Goal: Communication & Community: Share content

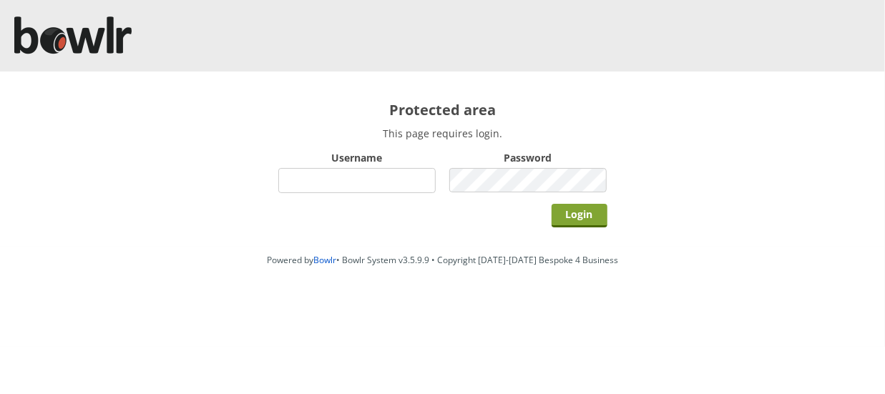
type input "hornseaindoorbowlsclub"
click at [587, 209] on input "Login" at bounding box center [580, 216] width 56 height 24
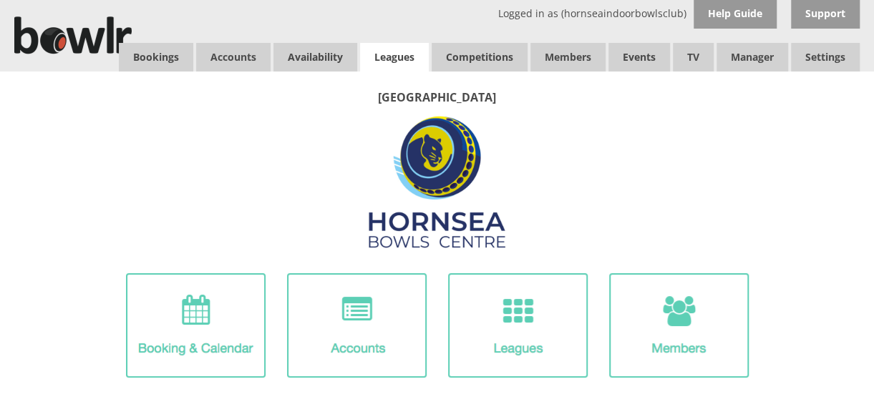
click at [395, 59] on link "Leagues" at bounding box center [394, 57] width 69 height 29
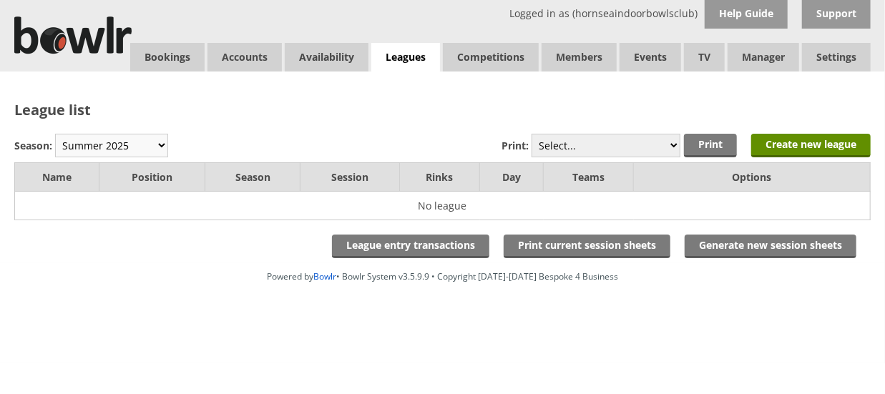
click at [133, 144] on select "Winter 2025-6 Summer 2025 Winter 24-25 Summer 2024 Winter 2023 / 2024 Summer 20…" at bounding box center [111, 146] width 113 height 24
select select "10"
click at [55, 134] on select "Winter 2025-6 Summer 2025 Winter 24-25 Summer 2024 Winter 2023 / 2024 Summer 20…" at bounding box center [111, 146] width 113 height 24
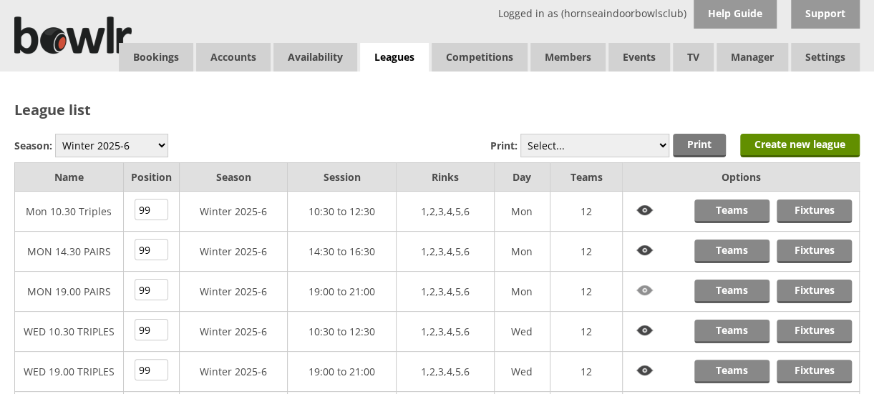
click at [638, 290] on img at bounding box center [645, 291] width 30 height 22
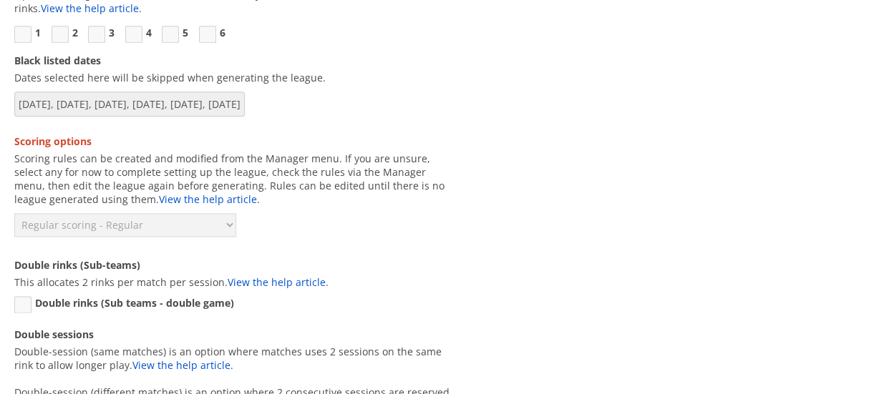
scroll to position [861, 0]
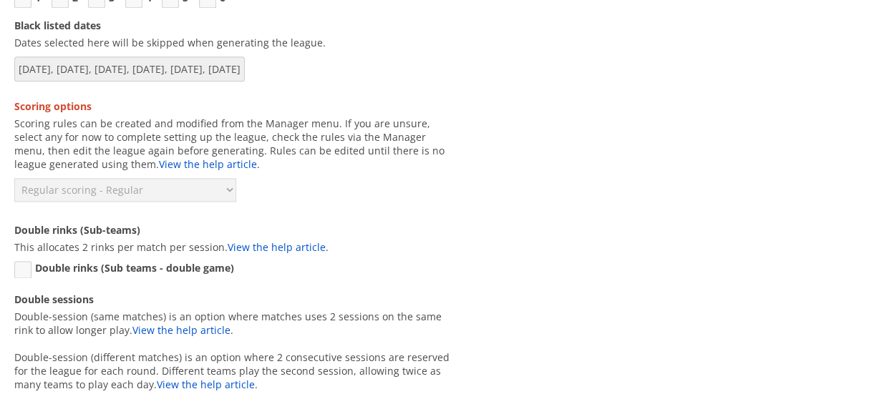
drag, startPoint x: 595, startPoint y: 154, endPoint x: 878, endPoint y: 217, distance: 289.5
click at [873, 217] on html "Logged in as (hornseaindoorbowlsclub) Help Guide Support Bookings Accounts Rink…" at bounding box center [437, 117] width 874 height 1957
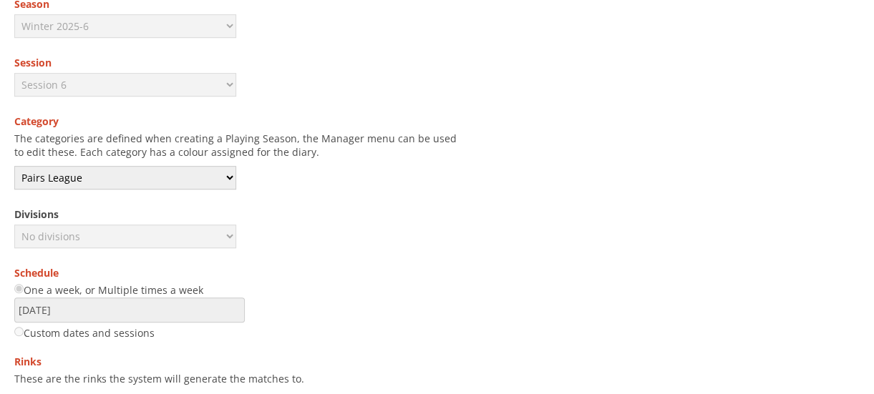
scroll to position [0, 0]
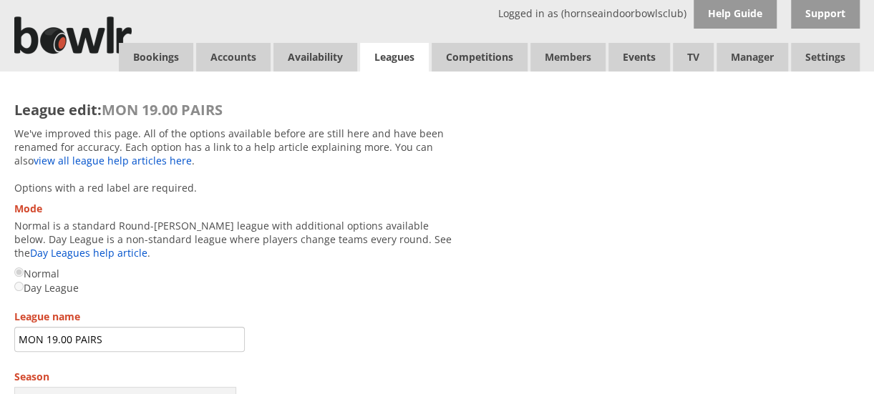
click at [384, 58] on link "Leagues" at bounding box center [394, 57] width 69 height 29
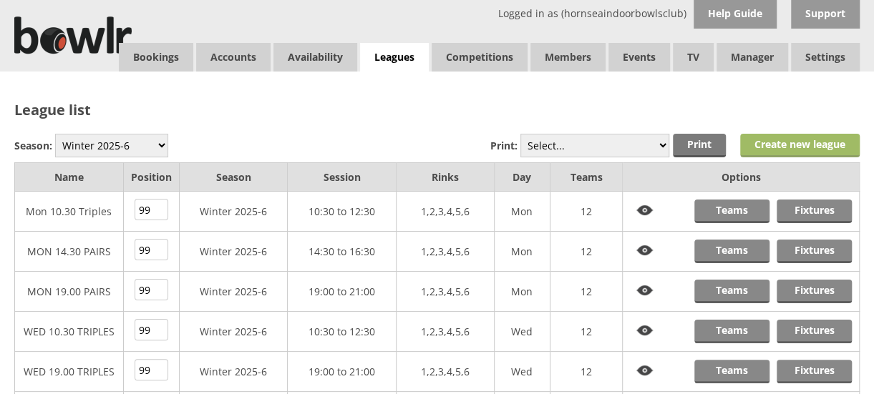
click at [777, 145] on link "Create new league" at bounding box center [799, 146] width 119 height 24
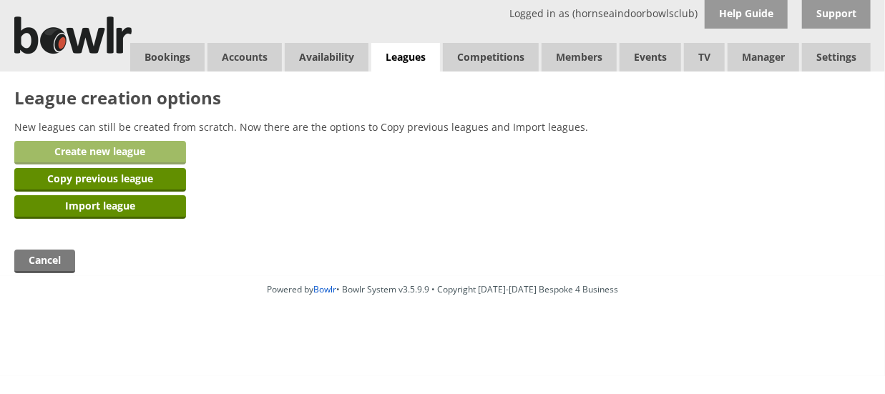
click at [125, 147] on link "Create new league" at bounding box center [100, 153] width 172 height 24
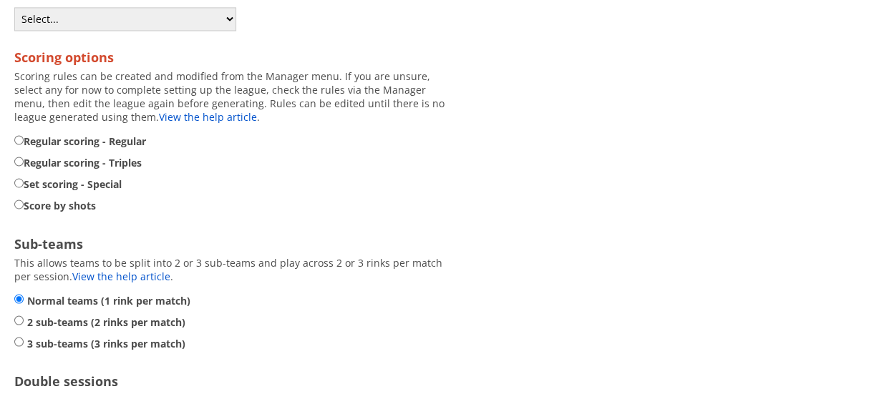
scroll to position [1160, 0]
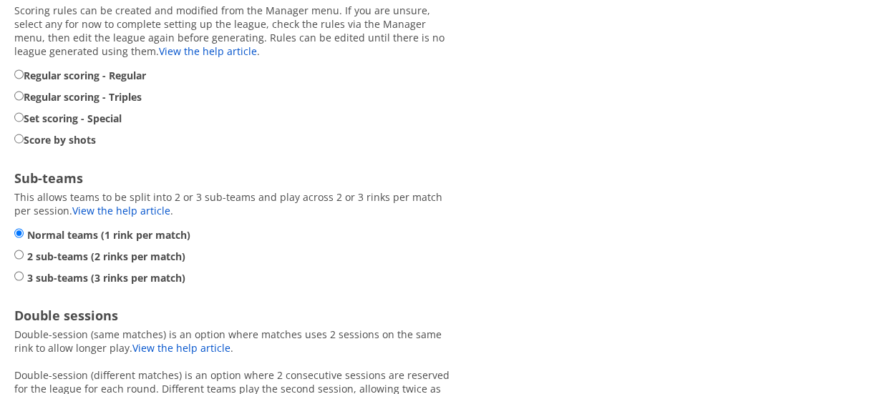
click at [21, 114] on input "Set scoring - Special" at bounding box center [18, 117] width 9 height 11
radio input "true"
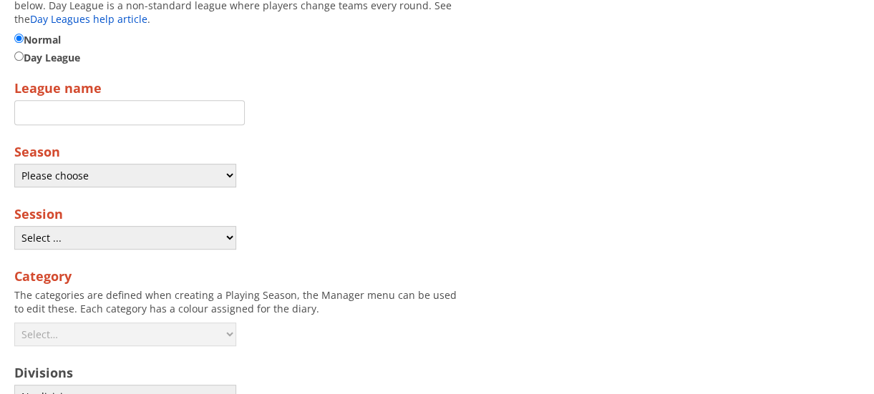
scroll to position [235, 0]
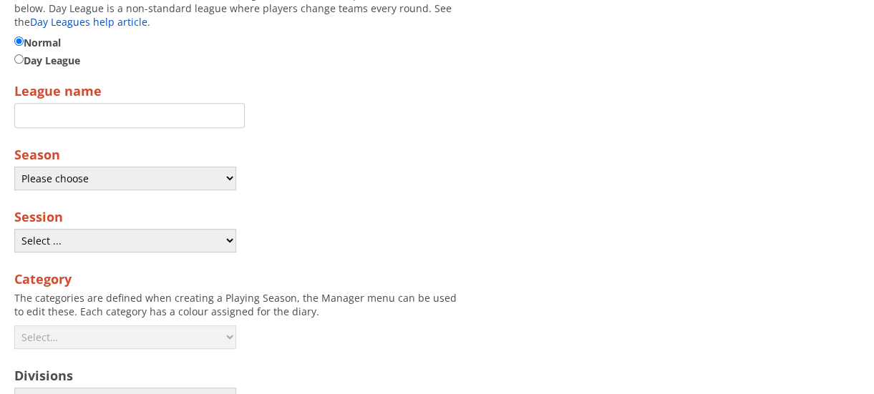
click at [52, 121] on input "Mode" at bounding box center [129, 115] width 230 height 25
click at [110, 112] on input "Test" at bounding box center [129, 115] width 230 height 25
type input "Test set league"
click at [215, 174] on select "Please choose Winter 2025-6 Summer 2025 Winter 24-25 Summer 2024 Winter 2023 / …" at bounding box center [125, 179] width 222 height 24
select select "10"
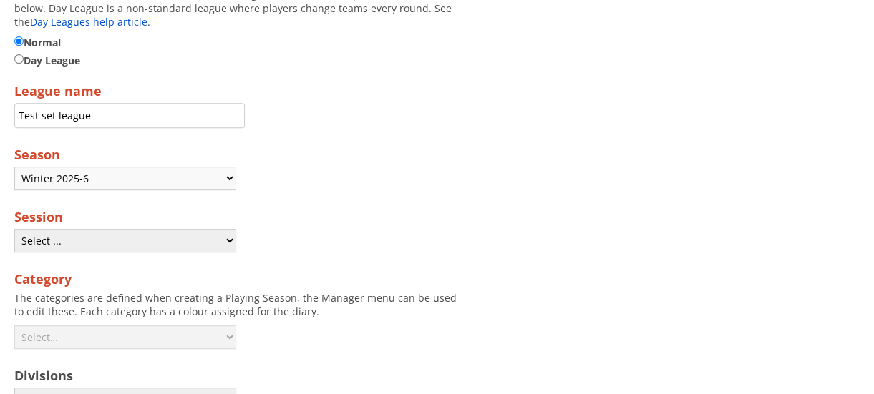
click at [14, 167] on select "Please choose Winter 2025-6 Summer 2025 Winter 24-25 Summer 2024 Winter 2023 / …" at bounding box center [125, 179] width 222 height 24
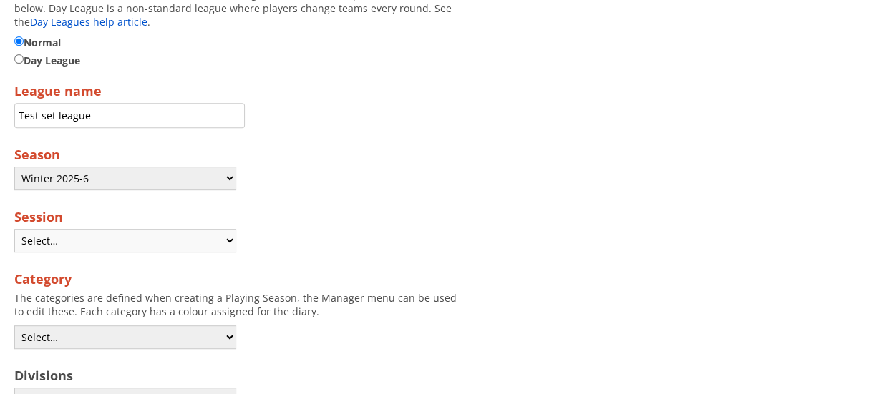
click at [221, 238] on select "Select… Session 1 Session 2 Session 3 Session 4 Session 5 Session 6 Session 7" at bounding box center [125, 241] width 222 height 24
select select "5"
click at [14, 229] on select "Select… Session 1 Session 2 Session 3 Session 4 Session 5 Session 6 Session 7" at bounding box center [125, 241] width 222 height 24
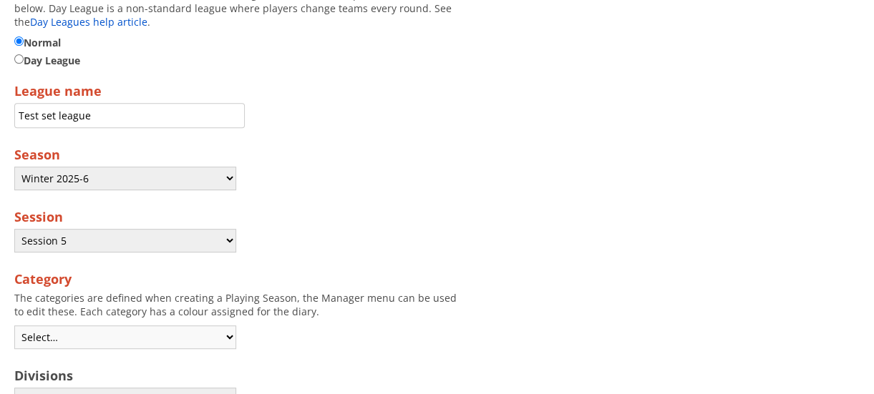
click at [230, 338] on select "Select… Bowls Drive Club Closed Club Competition Coaching Friendly Fun / Coachi…" at bounding box center [125, 338] width 222 height 24
select select "130"
click at [14, 326] on select "Select… Bowls Drive Club Closed Club Competition Coaching Friendly Fun / Coachi…" at bounding box center [125, 338] width 222 height 24
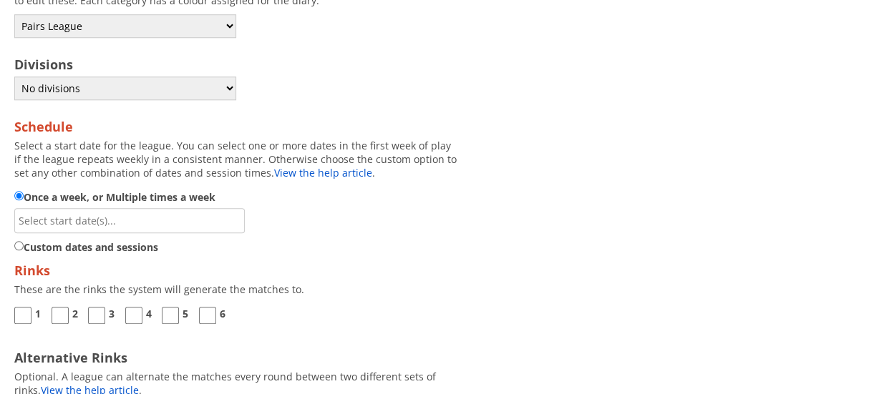
scroll to position [554, 0]
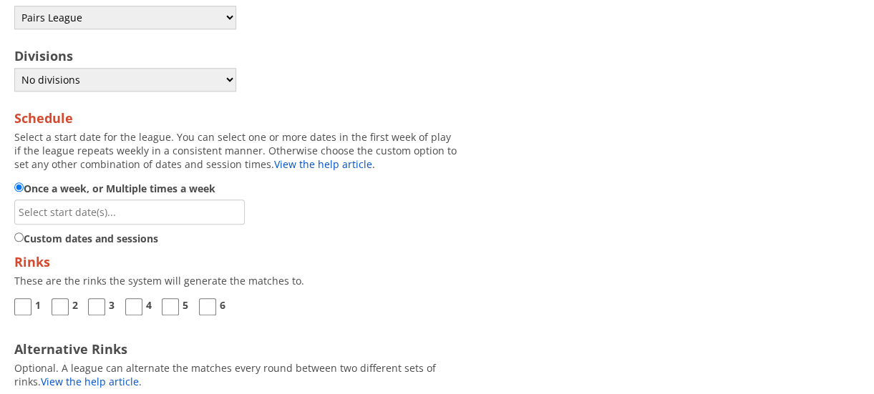
click at [82, 209] on input "Schedule" at bounding box center [129, 212] width 230 height 25
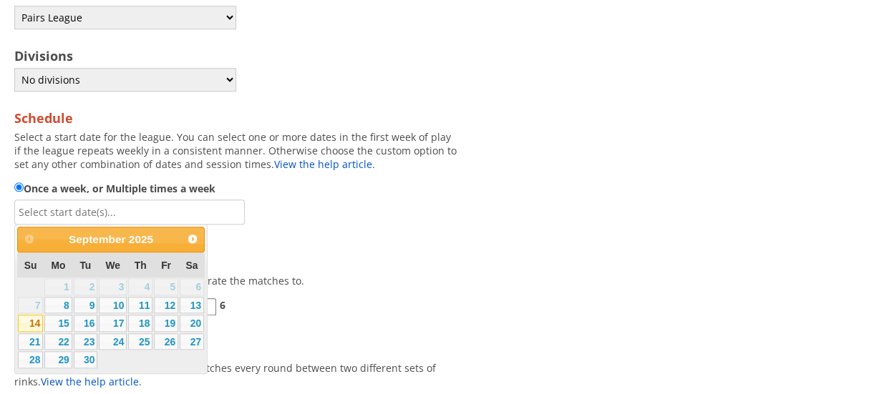
click at [30, 320] on link "14" at bounding box center [30, 323] width 25 height 17
click at [57, 323] on link "15" at bounding box center [58, 323] width 27 height 17
click at [54, 328] on link "15" at bounding box center [58, 323] width 26 height 17
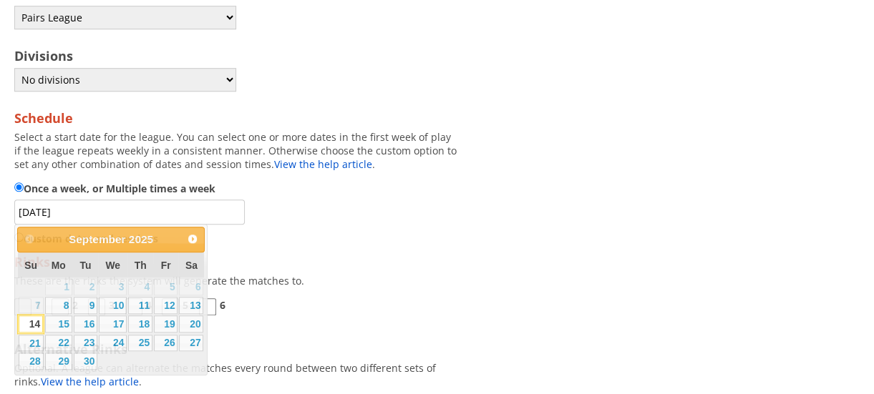
click at [339, 266] on label "Rinks" at bounding box center [236, 261] width 444 height 17
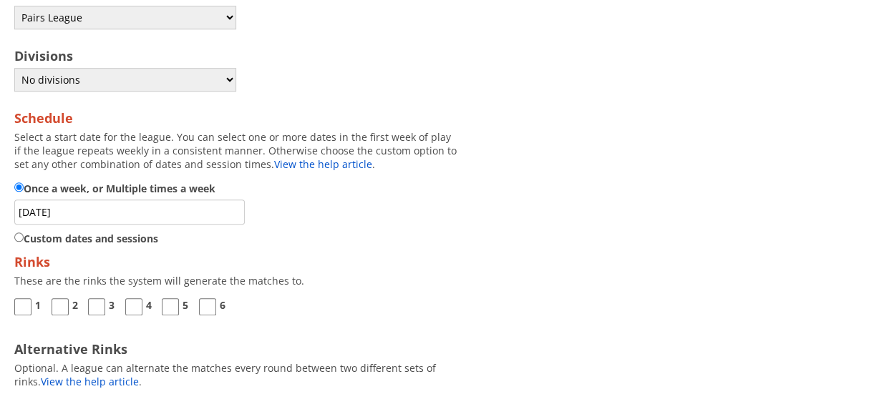
click at [90, 212] on input "14-09-2025" at bounding box center [129, 212] width 230 height 25
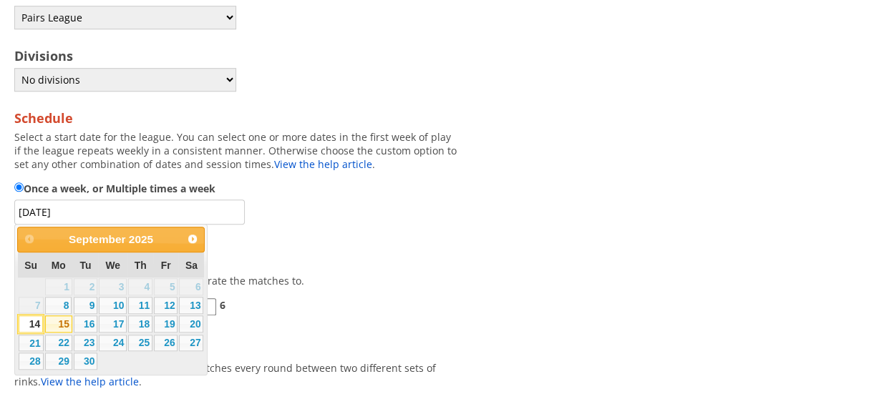
click at [59, 326] on link "15" at bounding box center [58, 323] width 27 height 17
click at [73, 215] on input "14-09-2025, 15-09-2025" at bounding box center [129, 212] width 230 height 25
type input "15-09-2025"
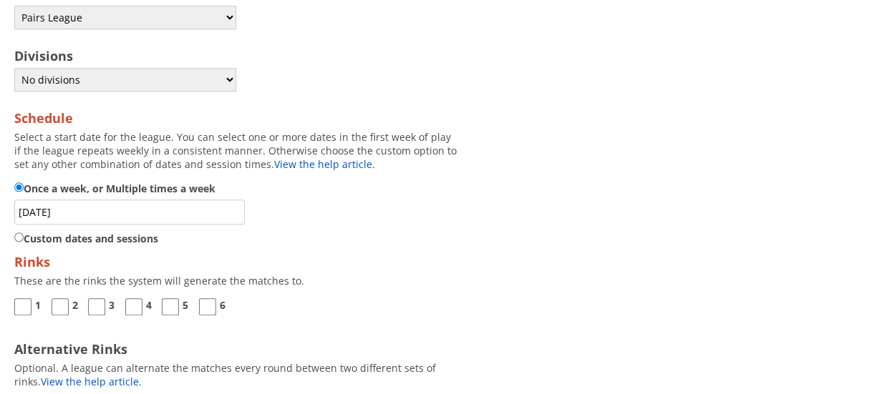
click at [21, 305] on input "1" at bounding box center [22, 306] width 17 height 17
checkbox input "true"
click at [64, 311] on input "2" at bounding box center [60, 306] width 17 height 17
checkbox input "true"
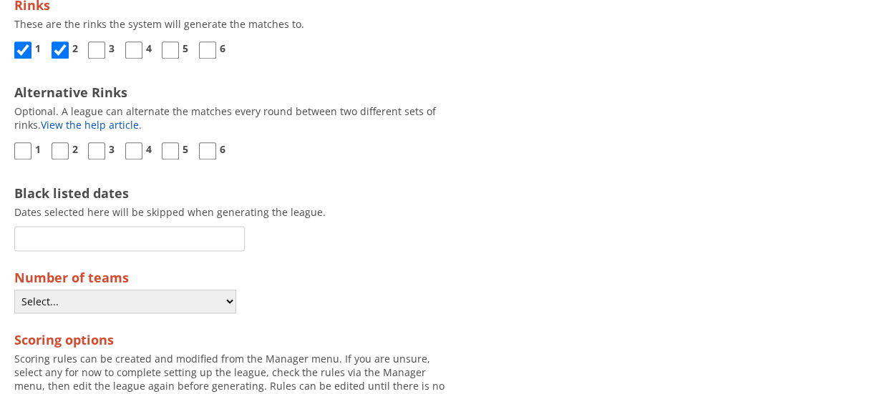
scroll to position [820, 0]
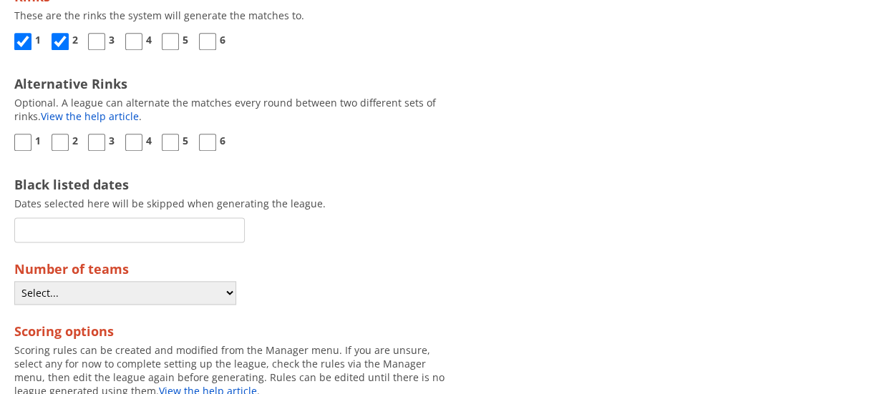
click at [56, 228] on input "Black listed dates" at bounding box center [129, 229] width 230 height 25
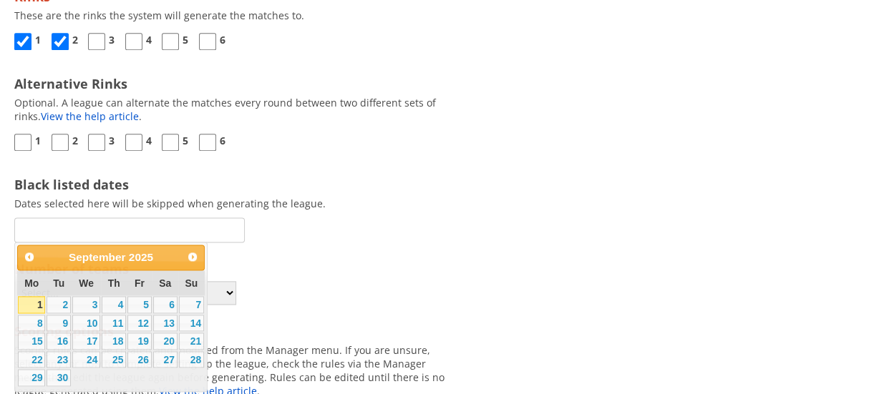
click at [462, 238] on div "Create new league We've improved this page. All of the options available before…" at bounding box center [437, 338] width 874 height 2173
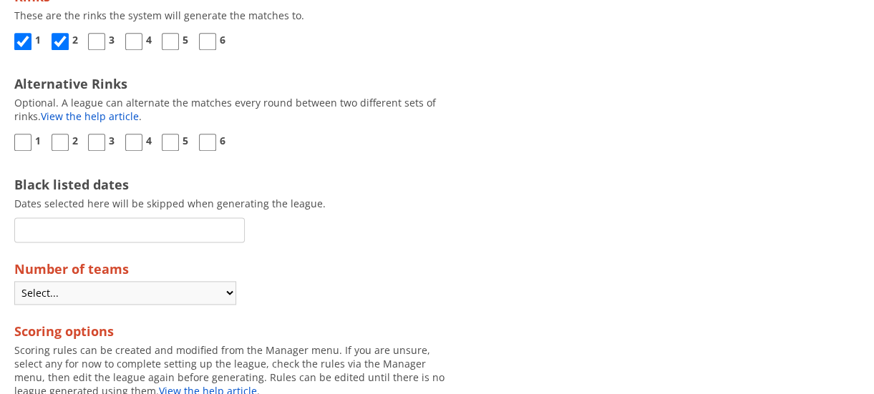
click at [221, 295] on select "Select... 2 3 4 5 6 7 8 9 10 11 12 13 14 15 16 17 18 19 20 21 22 23 24" at bounding box center [125, 293] width 222 height 24
select select "4"
click at [14, 281] on select "Select... 2 3 4 5 6 7 8 9 10 11 12 13 14 15 16 17 18 19 20 21 22 23 24" at bounding box center [125, 293] width 222 height 24
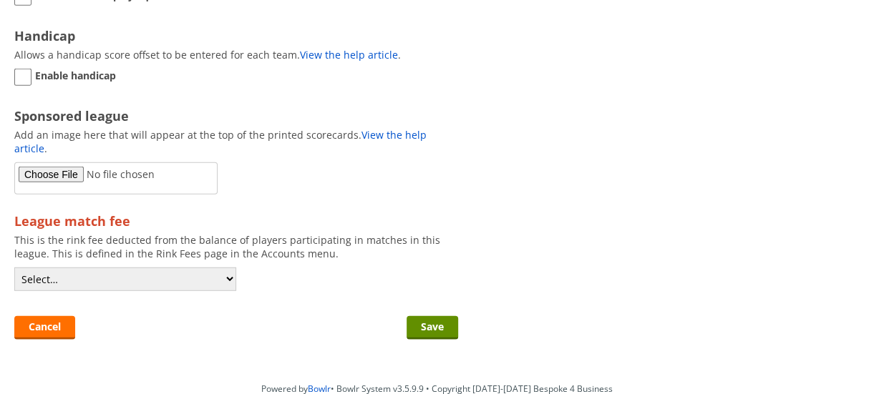
scroll to position [1763, 0]
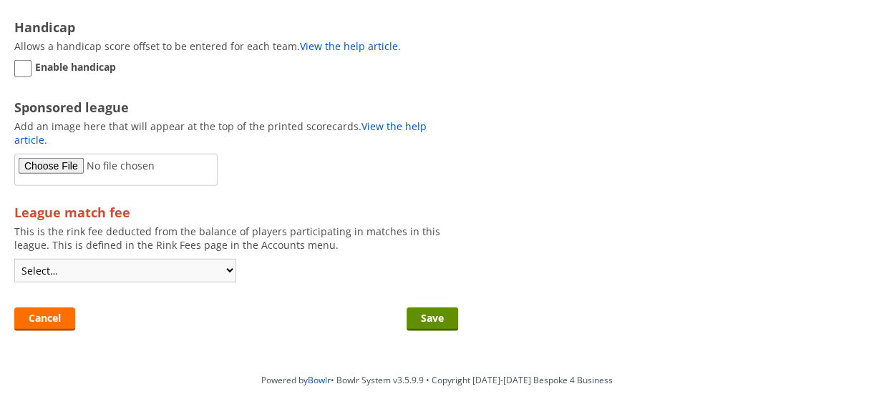
click at [226, 259] on select "Select… Thurs Singles Mon 10.30 Trip Mon 2.30 Pairs Mon 7pm Pairs Tue 10.30 Aus…" at bounding box center [125, 271] width 222 height 24
select select "57"
click at [14, 259] on select "Select… Thurs Singles Mon 10.30 Trip Mon 2.30 Pairs Mon 7pm Pairs Tue 10.30 Aus…" at bounding box center [125, 271] width 222 height 24
click at [434, 308] on input "Save" at bounding box center [432, 320] width 52 height 24
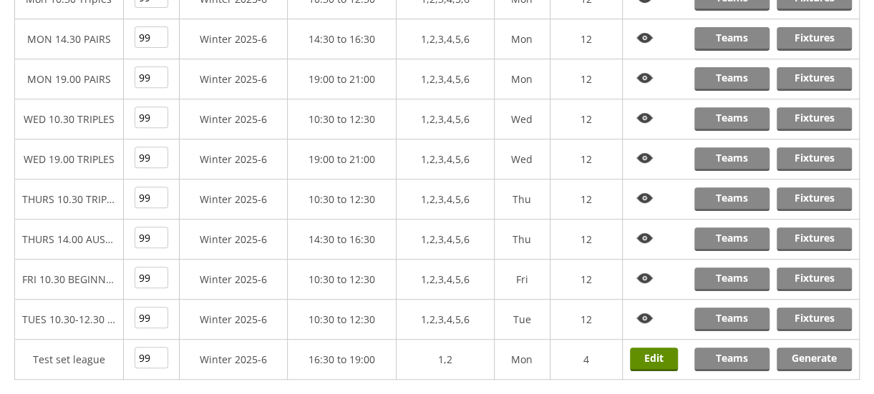
scroll to position [376, 0]
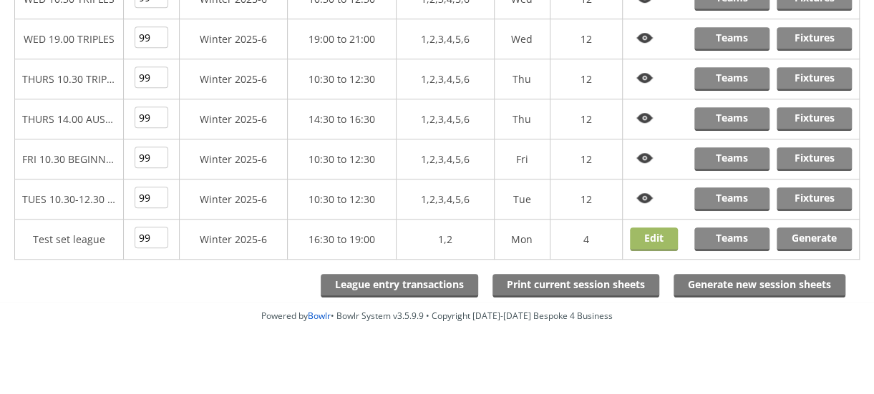
click at [658, 232] on link "Edit" at bounding box center [654, 240] width 48 height 24
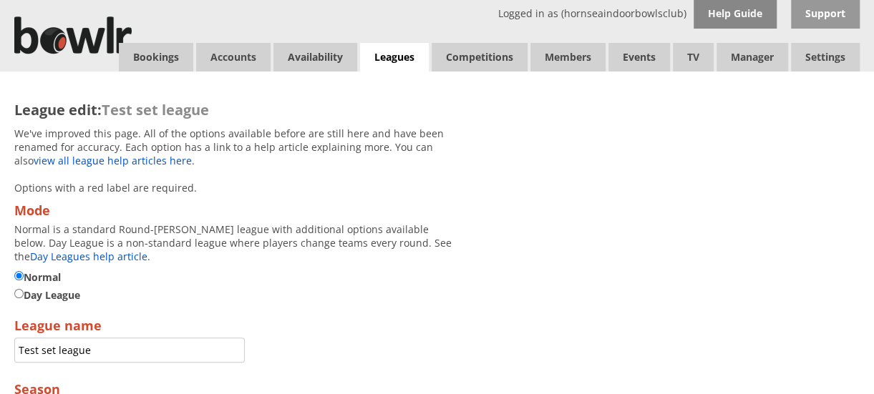
click at [724, 4] on link "Help Guide" at bounding box center [734, 14] width 83 height 29
click at [147, 59] on link "Bookings" at bounding box center [156, 57] width 74 height 29
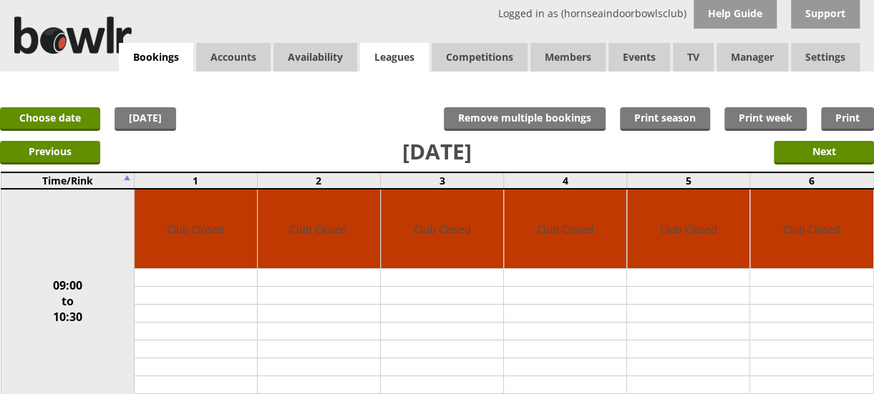
click at [372, 58] on link "Leagues" at bounding box center [394, 57] width 69 height 29
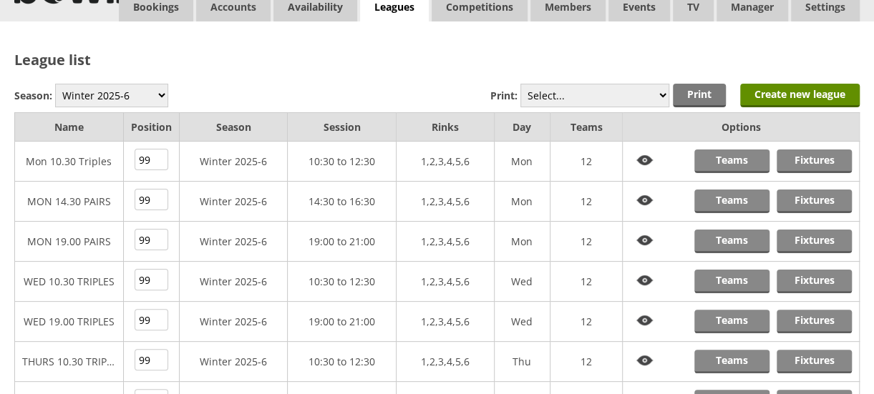
scroll to position [54, 0]
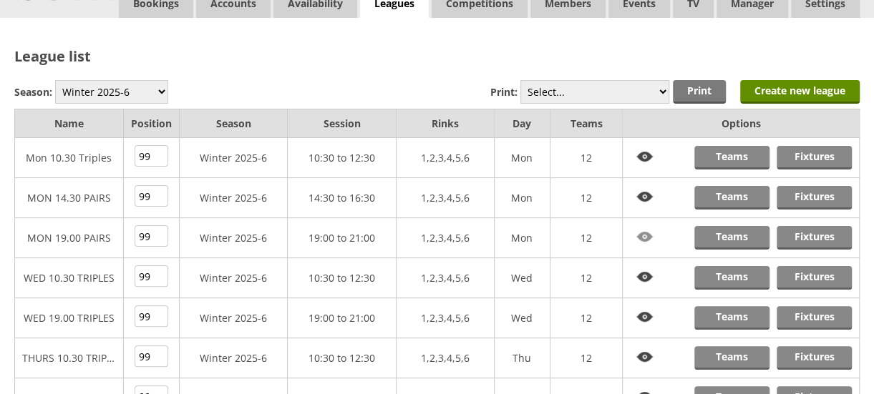
click at [642, 235] on img at bounding box center [645, 237] width 30 height 22
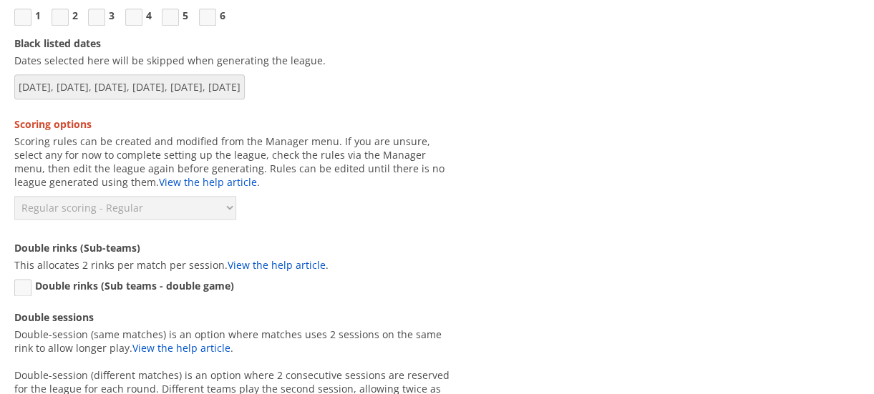
scroll to position [836, 0]
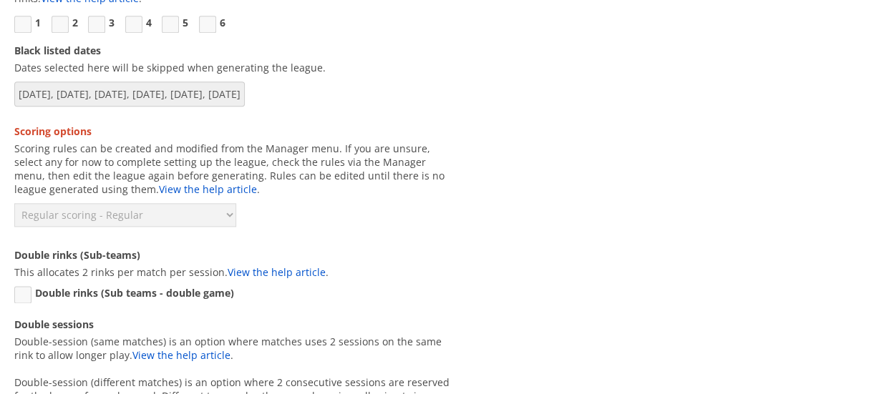
click at [864, 195] on div "League edit: MON 19.00 PAIRS We've improved this page. All of the options avail…" at bounding box center [437, 128] width 874 height 1786
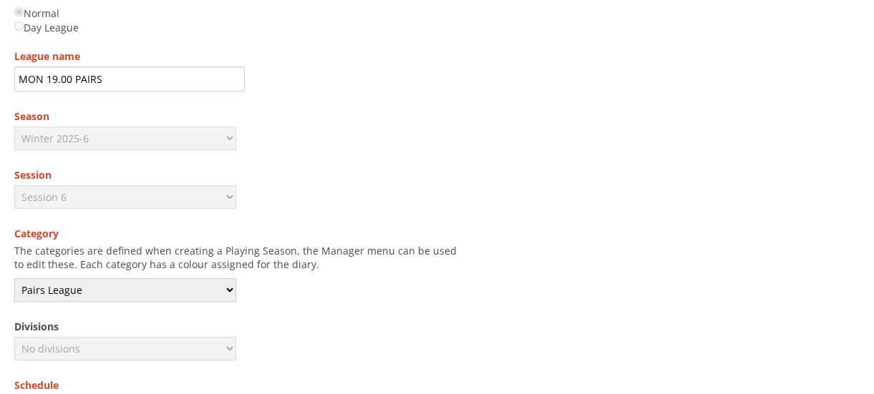
scroll to position [256, 0]
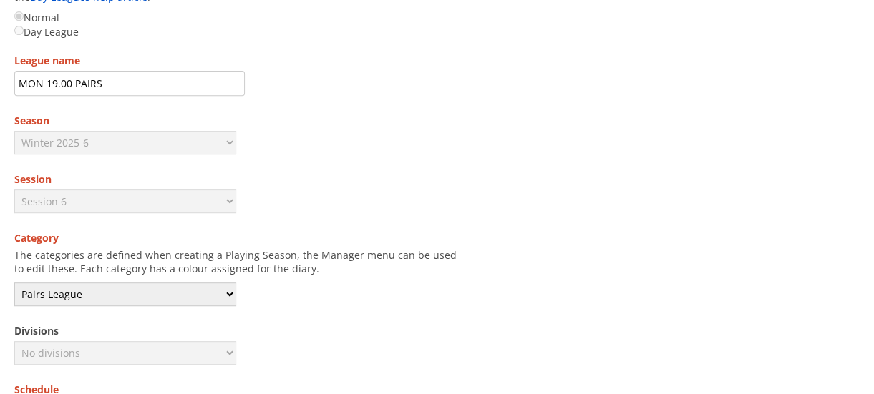
drag, startPoint x: 871, startPoint y: 74, endPoint x: 869, endPoint y: 17, distance: 57.3
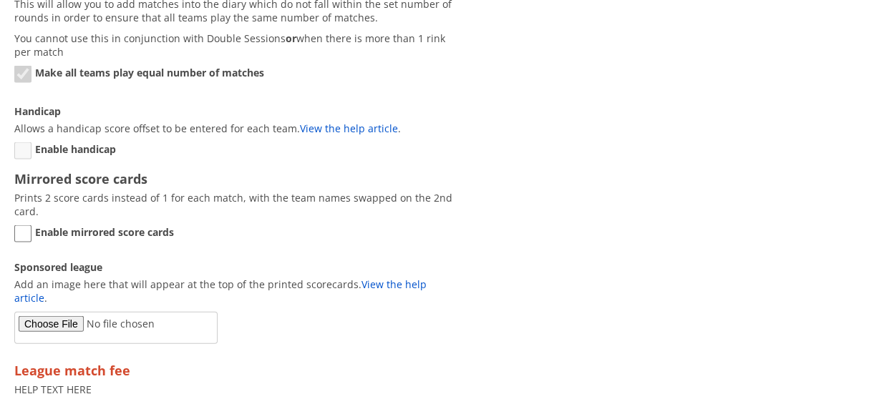
scroll to position [1465, 0]
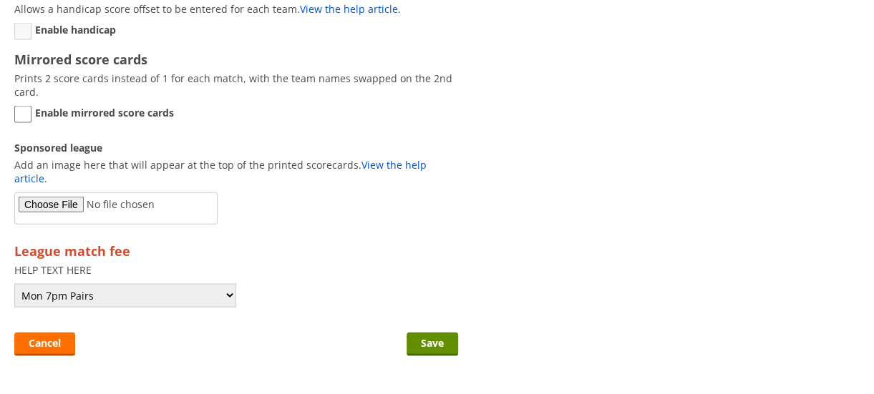
click at [425, 333] on input "Save" at bounding box center [432, 345] width 52 height 24
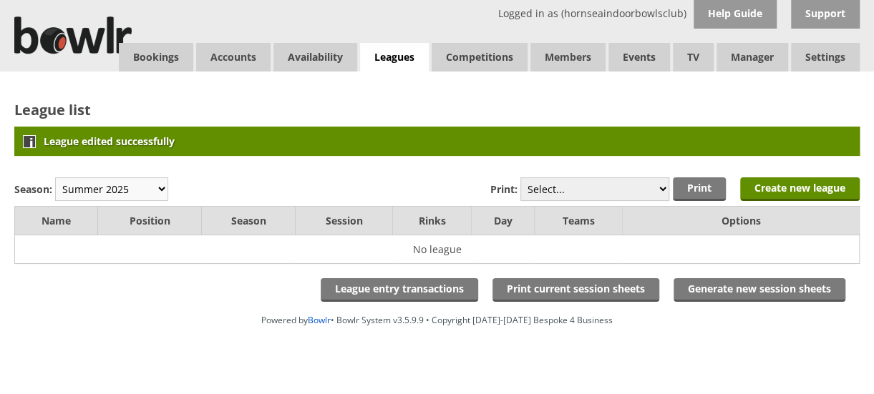
click at [155, 185] on select "Winter 2025-6 Summer 2025 Winter 24-25 Summer 2024 Winter 2023 / 2024 Summer 20…" at bounding box center [111, 189] width 113 height 24
select select "10"
click at [55, 177] on select "Winter 2025-6 Summer 2025 Winter 24-25 Summer 2024 Winter 2023 / 2024 Summer 20…" at bounding box center [111, 189] width 113 height 24
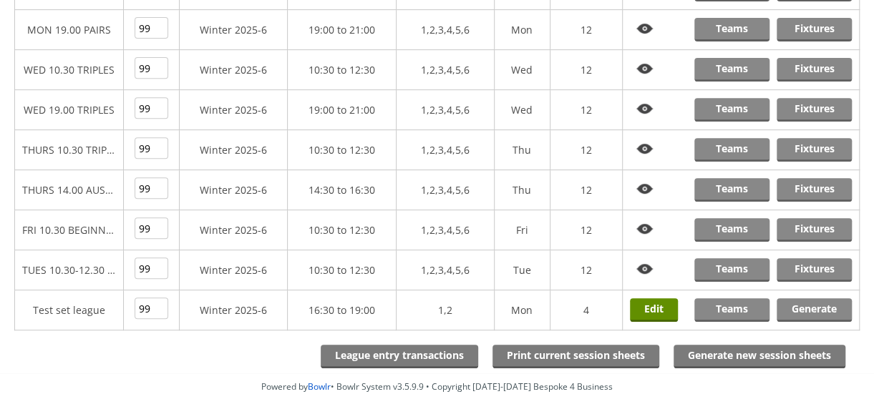
scroll to position [284, 0]
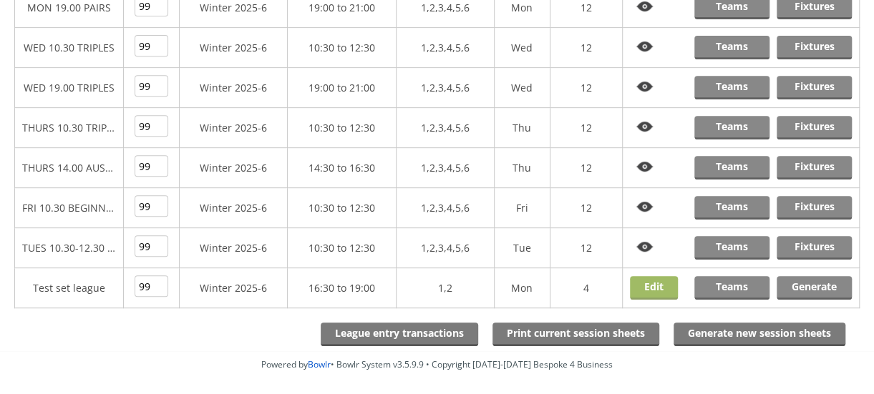
click at [647, 278] on link "Edit" at bounding box center [654, 288] width 48 height 24
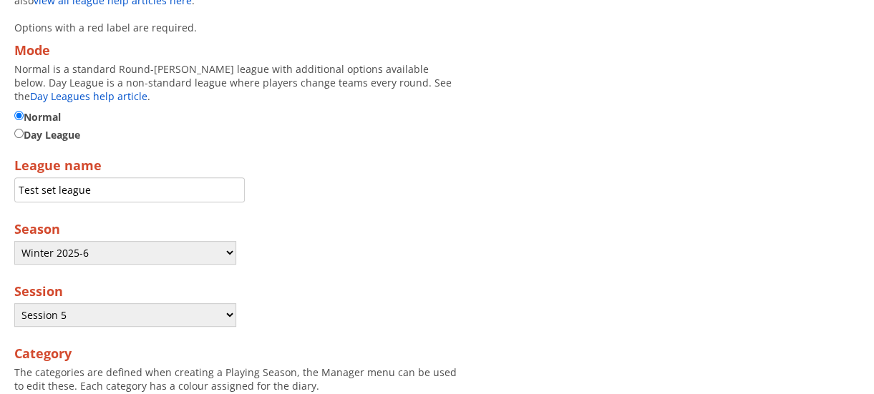
scroll to position [25, 0]
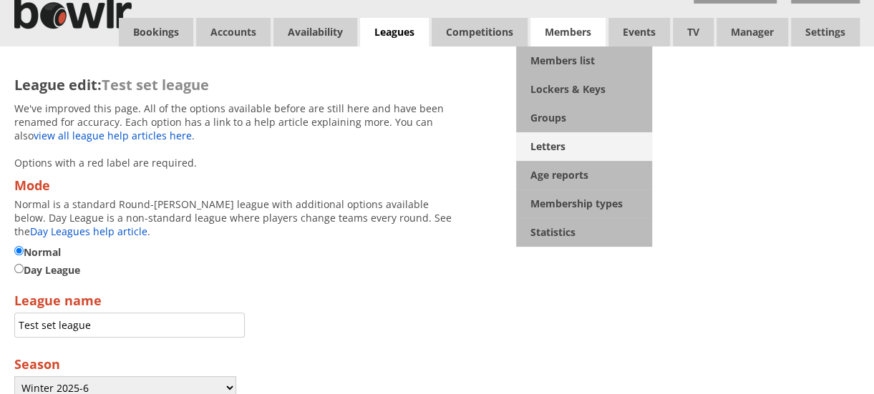
click at [558, 142] on link "Letters" at bounding box center [584, 146] width 136 height 29
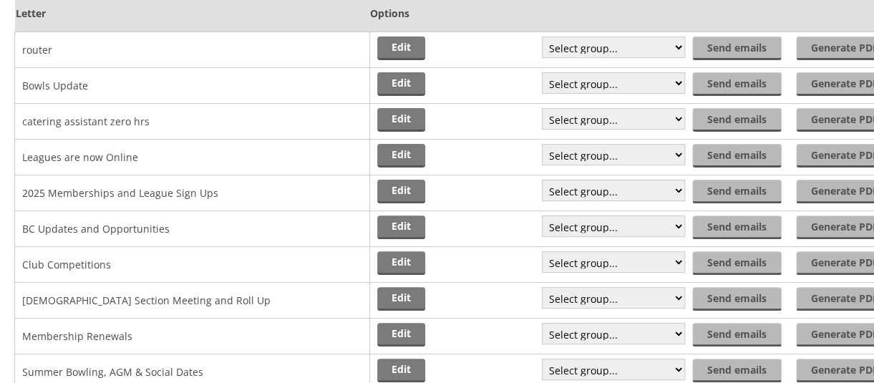
scroll to position [260, 0]
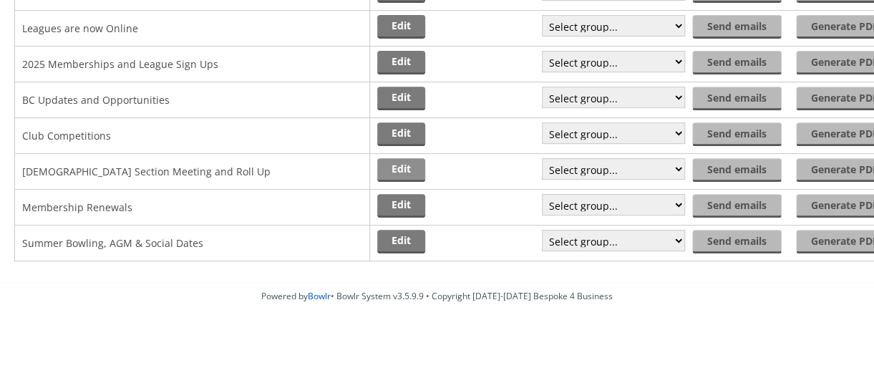
click at [396, 170] on link "Edit" at bounding box center [401, 170] width 48 height 24
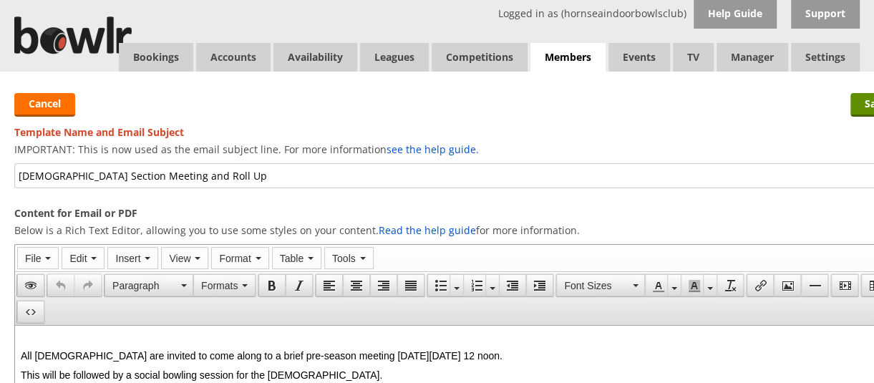
drag, startPoint x: 193, startPoint y: 181, endPoint x: 0, endPoint y: 164, distance: 193.9
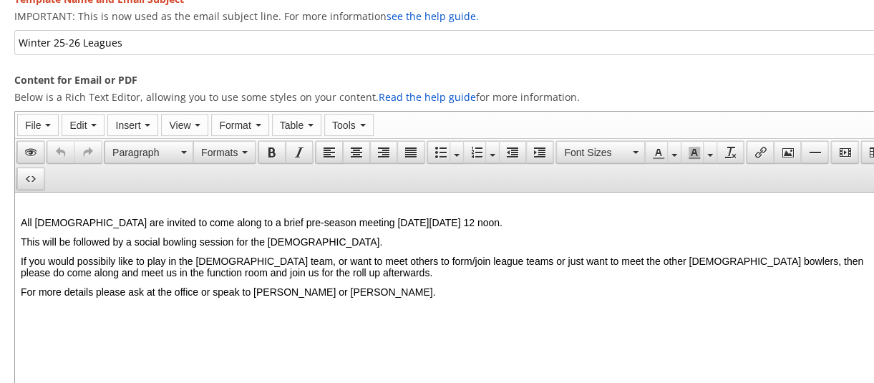
scroll to position [142, 0]
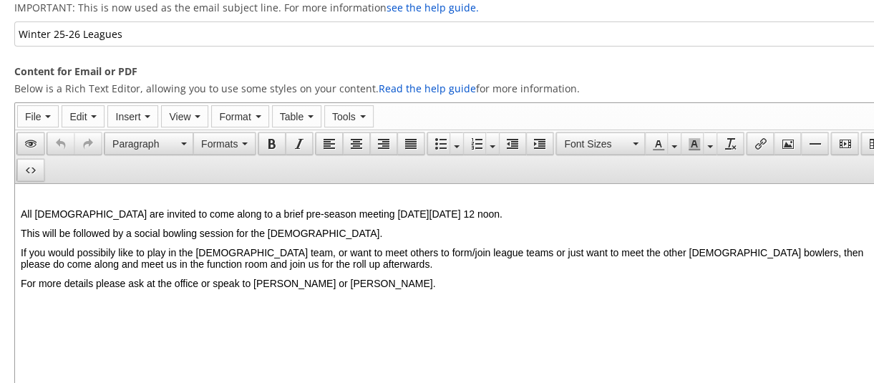
type input "Winter 25-26 Leagues"
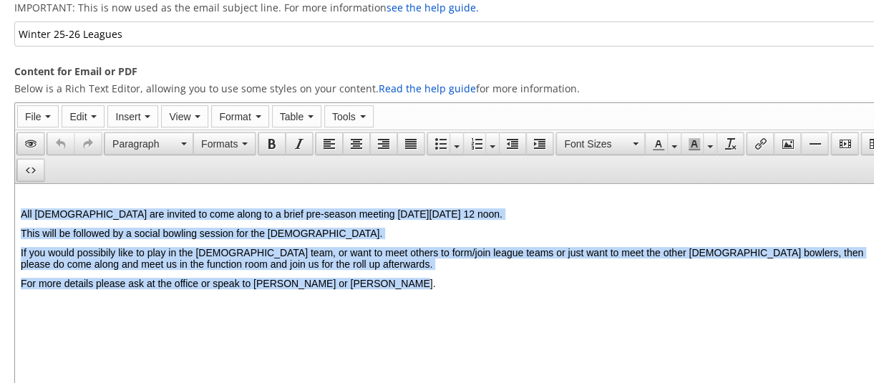
drag, startPoint x: 22, startPoint y: 212, endPoint x: 455, endPoint y: 285, distance: 438.9
click at [455, 285] on body "All ladies are invited to come along to a brief pre-season meeting on Saturday …" at bounding box center [458, 257] width 874 height 130
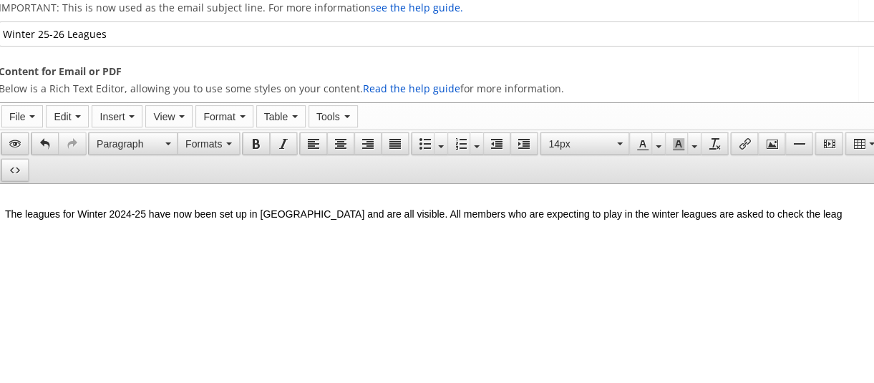
scroll to position [142, 21]
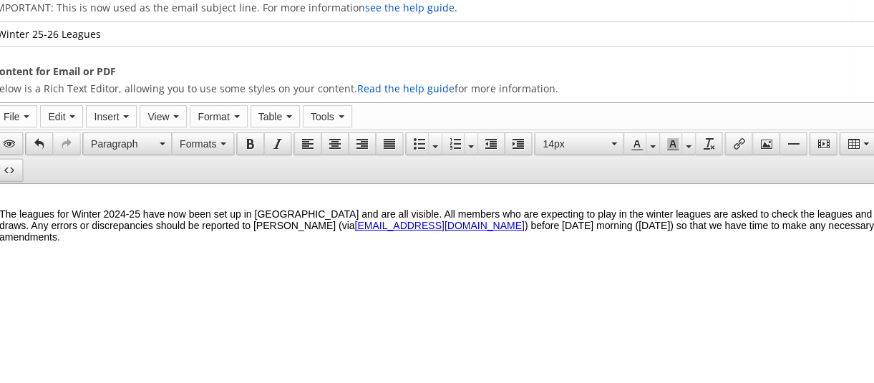
click at [114, 276] on p at bounding box center [436, 275] width 874 height 11
click at [339, 242] on p "The leagues for Winter 2024-25 have now been set up in Bowlr and are all visibl…" at bounding box center [436, 225] width 874 height 34
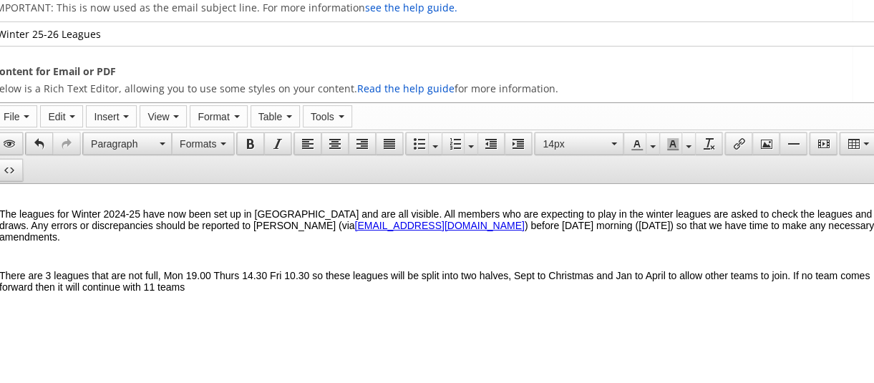
click at [11, 262] on p at bounding box center [436, 255] width 874 height 11
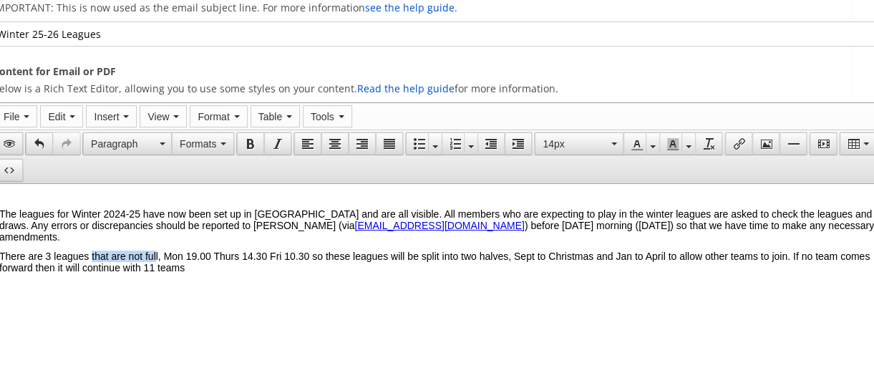
drag, startPoint x: 104, startPoint y: 255, endPoint x: 180, endPoint y: 259, distance: 75.9
click at [180, 259] on span "There are 3 leagues that are not full, Mon 19.00 Thurs 14.30 Fri 10.30 so these…" at bounding box center [434, 261] width 870 height 23
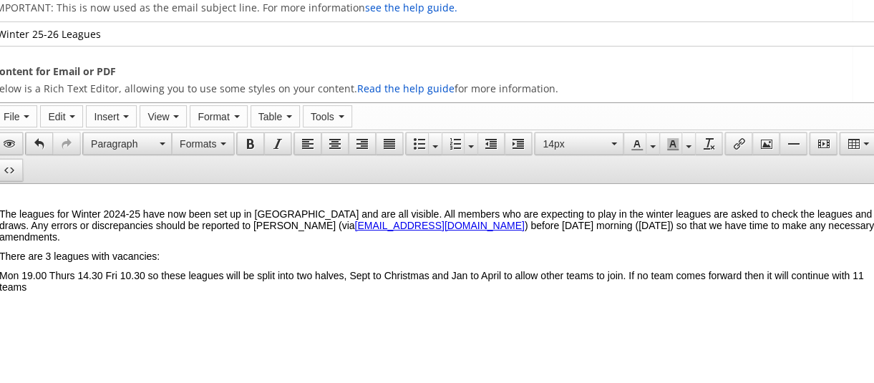
click at [57, 276] on span "Mon 19.00 Thurs 14.30 Fri 10.30 so these leagues will be split into two halves,…" at bounding box center [431, 281] width 864 height 23
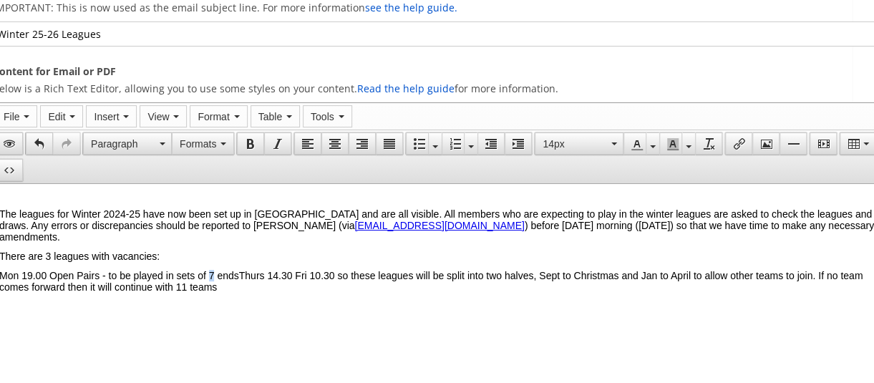
click at [240, 278] on span "Mon 19.00 Open Pairs - to be played in sets of 7 endsThurs 14.30 Fri 10.30 so t…" at bounding box center [430, 281] width 863 height 23
click at [270, 279] on span "Mon 19.00 Open Pairs - to be played in sets of 8 endsThurs 14.30 Fri 10.30 so t…" at bounding box center [430, 281] width 863 height 23
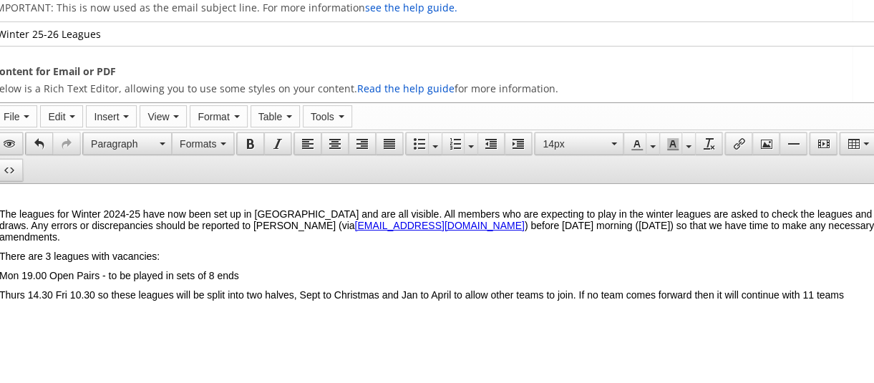
click at [64, 298] on span "Thurs 14.30 Fri 10.30 so these leagues will be split into two halves, Sept to C…" at bounding box center [421, 294] width 844 height 11
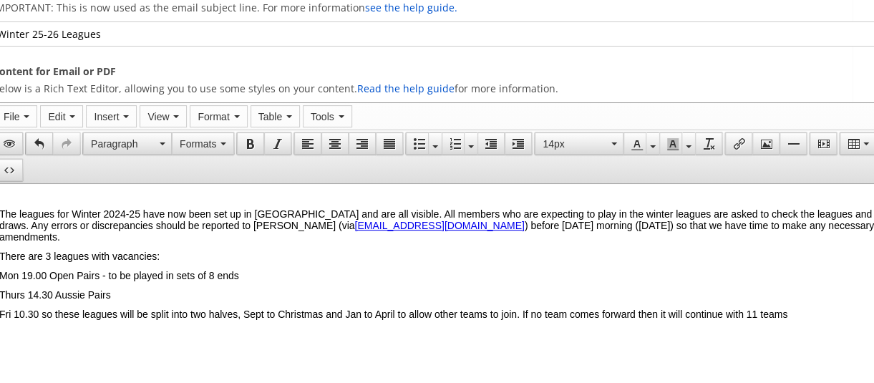
click at [47, 318] on span "Fri 10.30 so these leagues will be split into two halves, Sept to Christmas and…" at bounding box center [393, 313] width 788 height 11
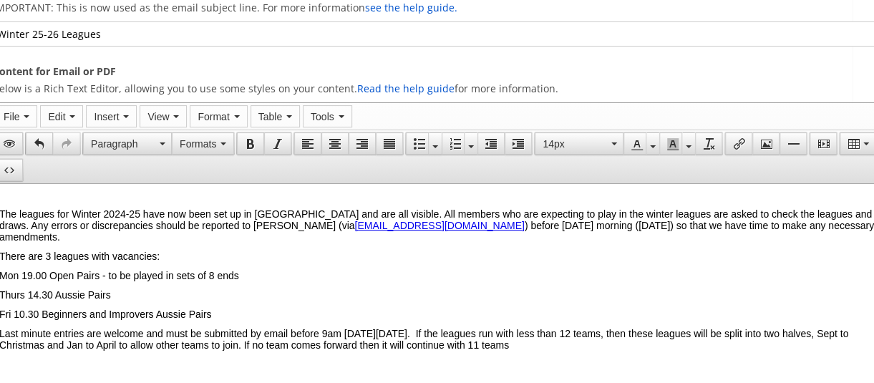
click at [126, 349] on span "Last minute entries are welcome and must be submitted by email before 9am on Fr…" at bounding box center [423, 339] width 848 height 23
click at [280, 351] on span "Last minute entries are welcome and must be submitted by email before 9am on Fr…" at bounding box center [436, 339] width 874 height 23
click at [366, 351] on span "Last minute entries are welcome and must be submitted by email before 9am on Fr…" at bounding box center [436, 339] width 874 height 23
click at [710, 346] on span "Last minute entries are welcome and must be submitted by email before 9am on Fr…" at bounding box center [436, 339] width 874 height 23
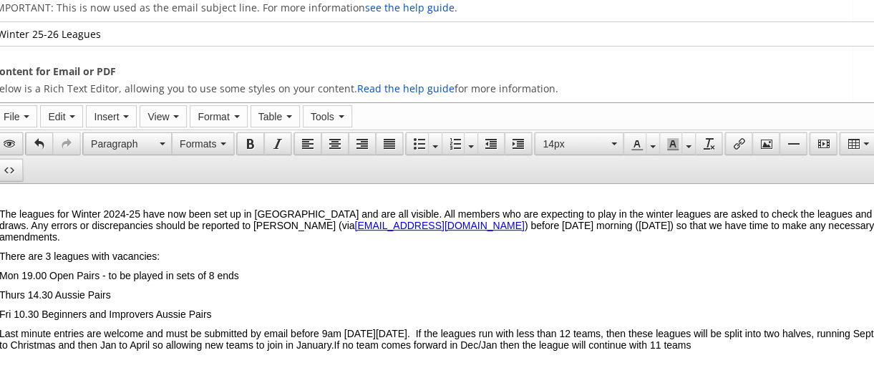
click at [137, 351] on p "Last minute entries are welcome and must be submitted by email before 9am on Fr…" at bounding box center [436, 339] width 874 height 23
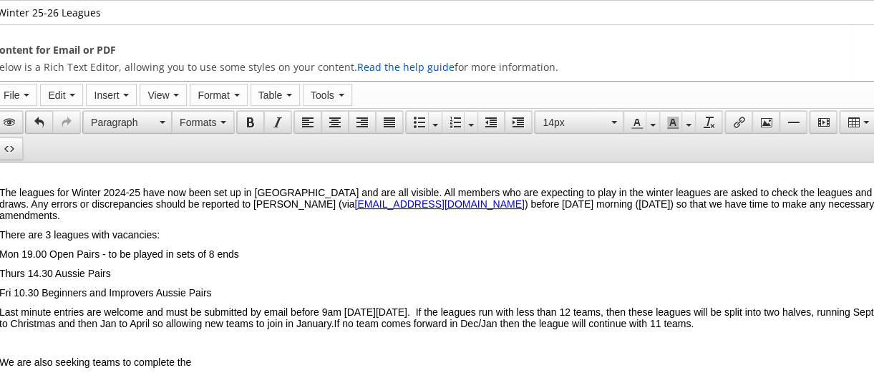
click at [117, 348] on p at bounding box center [436, 342] width 874 height 11
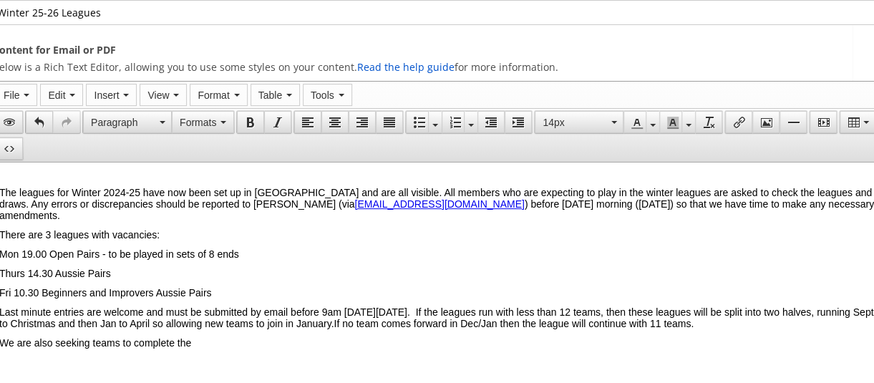
click at [230, 348] on p "We are also seeking teams to complete the" at bounding box center [436, 342] width 874 height 11
click at [389, 348] on span "We are also seeking teams to complete the Friday night league and other ides ar…" at bounding box center [196, 342] width 394 height 11
click at [461, 348] on p "We are also seeking teams to complete the Friday night league and other ideas a…" at bounding box center [436, 342] width 874 height 11
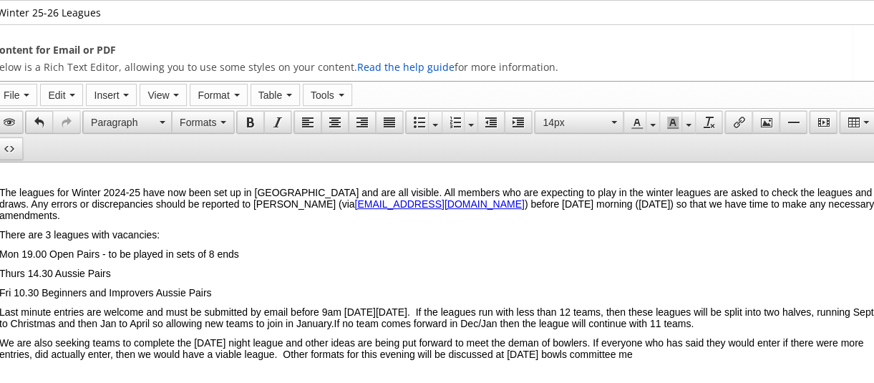
scroll to position [167, 21]
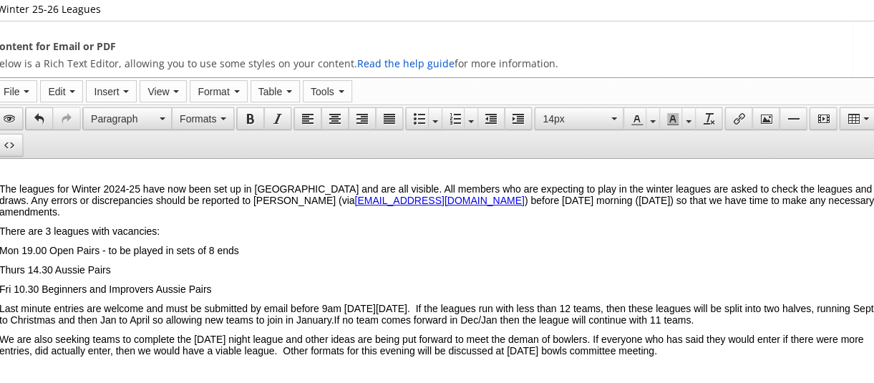
click at [69, 356] on p "We are also seeking teams to complete the Friday night league and other ideas a…" at bounding box center [436, 344] width 874 height 23
click at [140, 326] on p "Last minute entries are welcome and must be submitted by email before 9am on Fr…" at bounding box center [436, 314] width 874 height 23
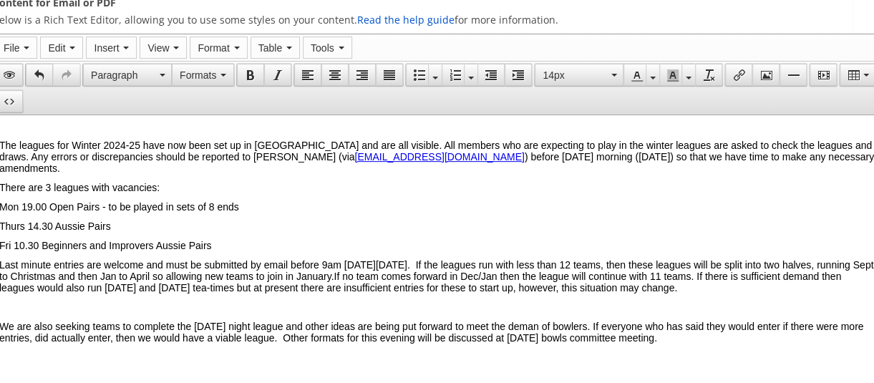
scroll to position [253, 21]
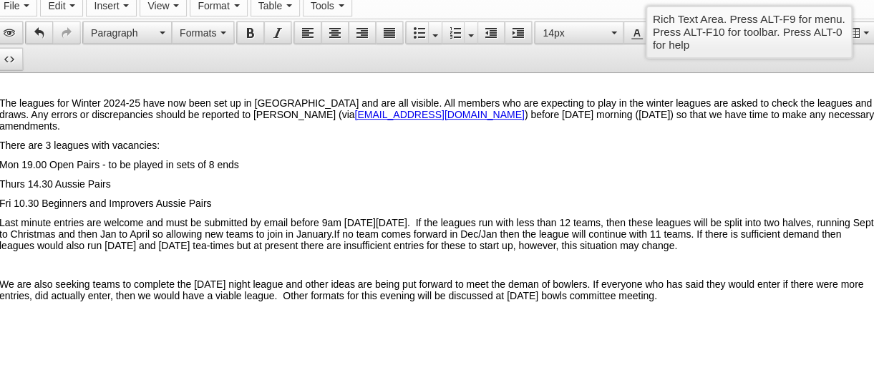
click at [44, 270] on p at bounding box center [436, 264] width 874 height 11
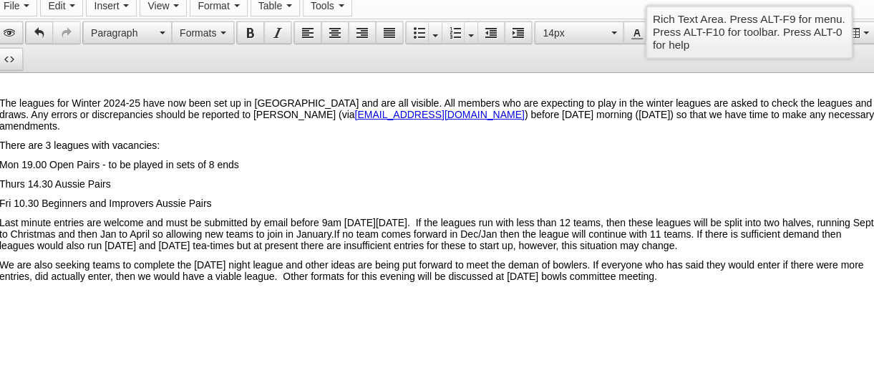
click at [50, 282] on p "We are also seeking teams to complete the Friday night league and other ideas a…" at bounding box center [436, 270] width 874 height 23
click at [11, 321] on span "ANyone willing" at bounding box center [32, 314] width 66 height 11
click at [36, 316] on body "The leagues for Winter 2024-25 have now been set up in Bowlr and are all visibl…" at bounding box center [436, 246] width 874 height 331
click at [24, 301] on p at bounding box center [436, 295] width 874 height 11
click at [97, 301] on p "Anyone willing" at bounding box center [436, 295] width 874 height 11
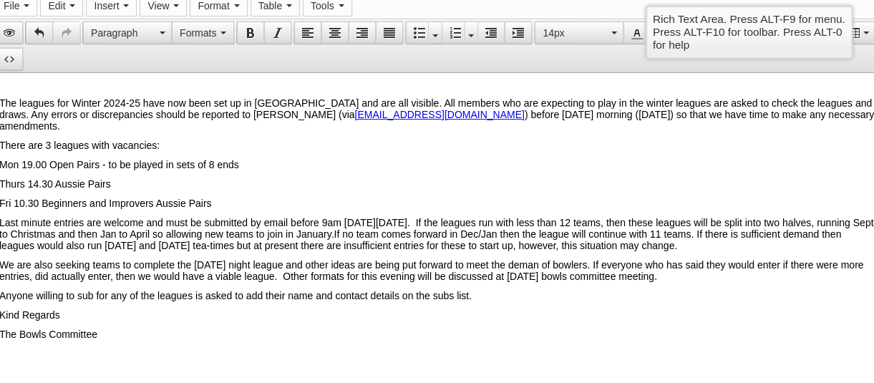
drag, startPoint x: 873, startPoint y: 212, endPoint x: 871, endPoint y: 274, distance: 61.6
click at [873, 209] on p "Fri 10.30 Beginners and Improvers Aussie Pairs" at bounding box center [436, 202] width 874 height 11
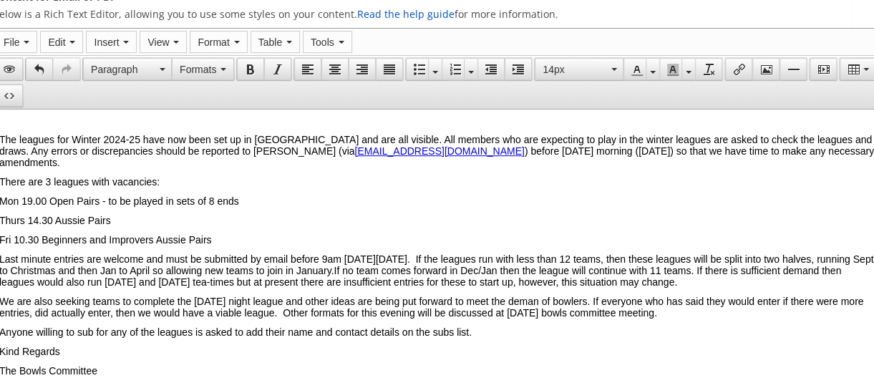
scroll to position [0, 21]
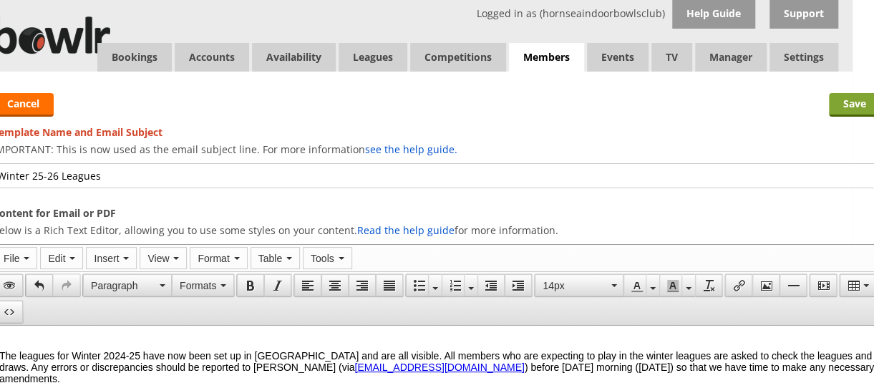
click at [848, 105] on input "Save" at bounding box center [854, 105] width 52 height 24
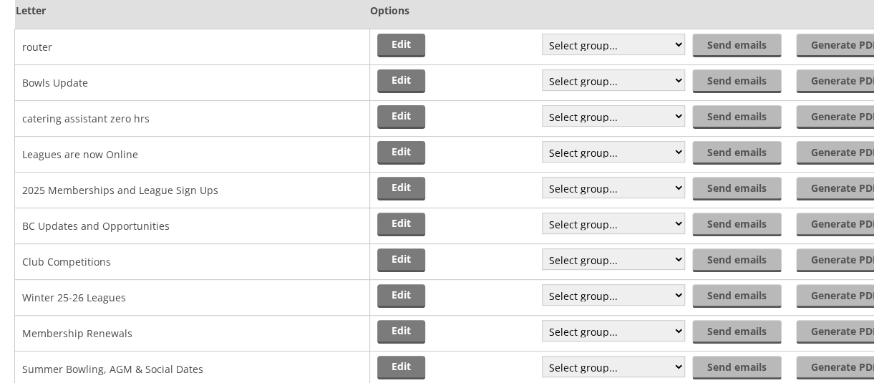
scroll to position [161, 0]
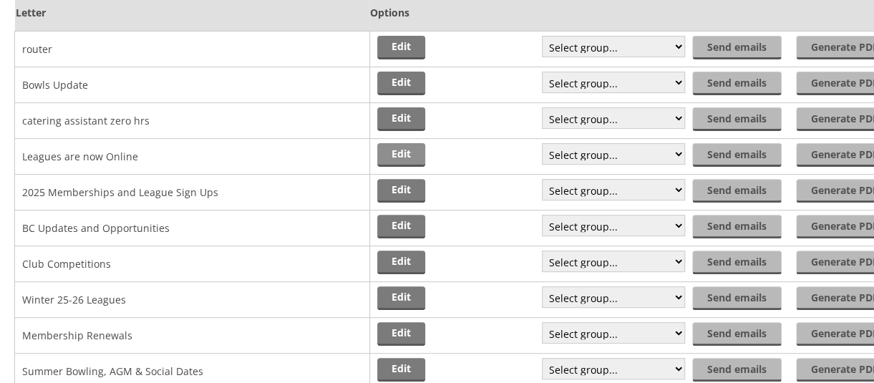
click at [397, 158] on link "Edit" at bounding box center [401, 155] width 48 height 24
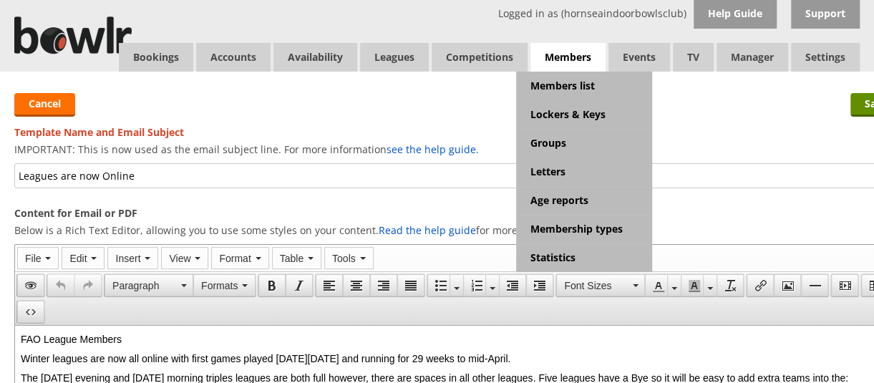
click at [577, 52] on span "Members" at bounding box center [567, 57] width 75 height 29
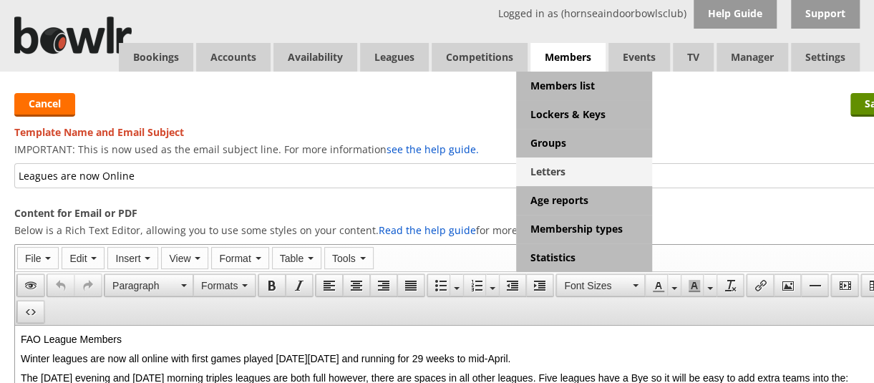
click at [554, 167] on link "Letters" at bounding box center [584, 171] width 136 height 29
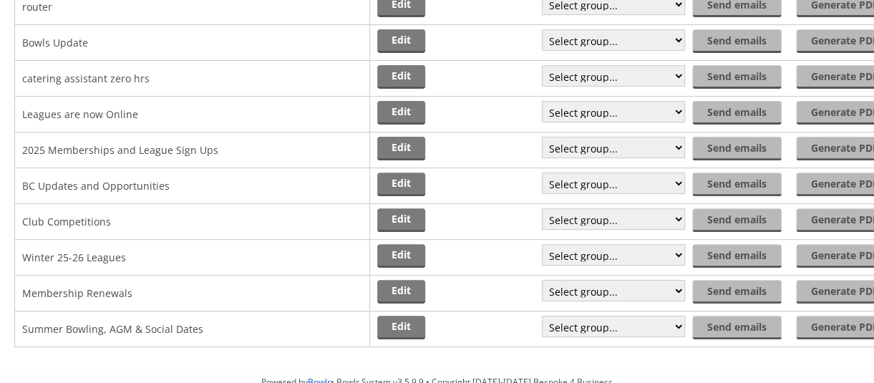
scroll to position [176, 0]
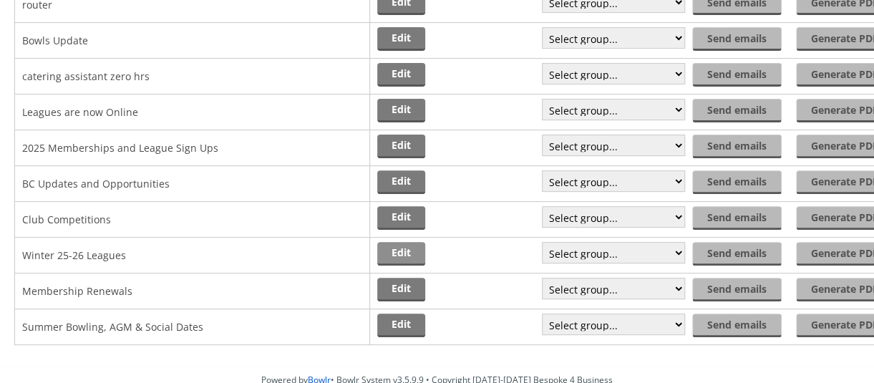
click at [397, 257] on link "Edit" at bounding box center [401, 254] width 48 height 24
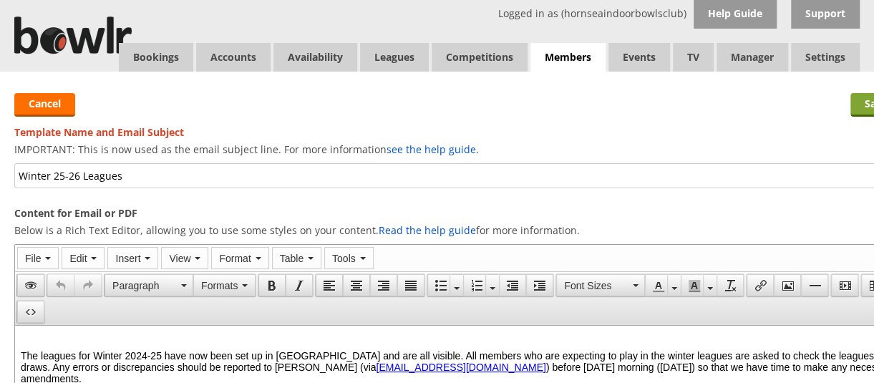
click at [862, 97] on input "Save" at bounding box center [876, 105] width 52 height 24
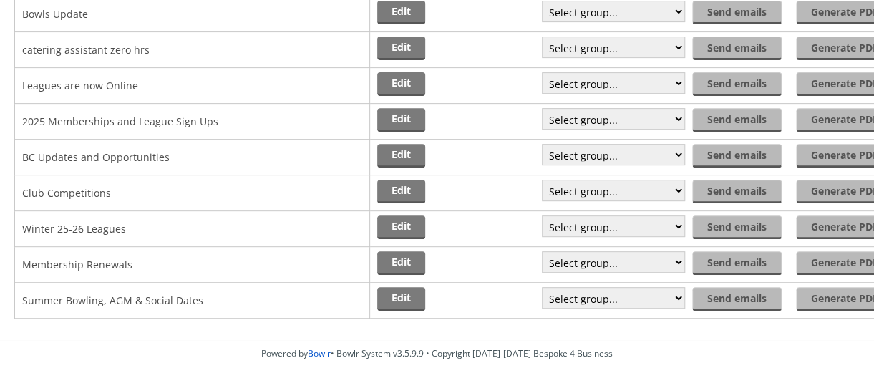
scroll to position [243, 0]
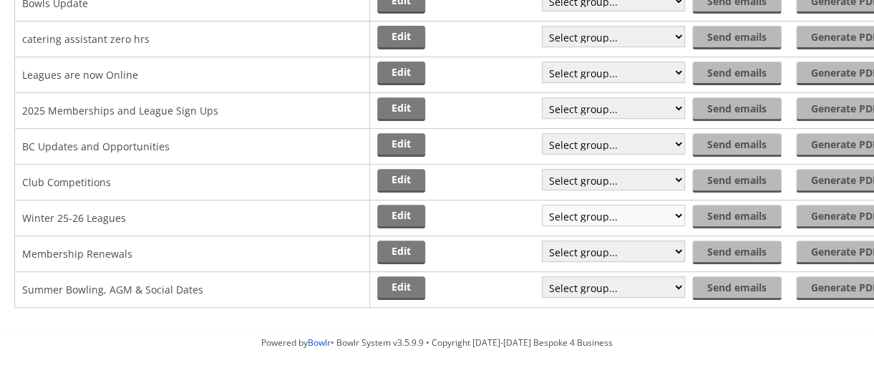
click at [674, 211] on select "Select group... Saved filter - Everyone Saved filter - Pending Saved filter - 6…" at bounding box center [613, 215] width 143 height 21
select select "21"
click at [542, 205] on select "Select group... Saved filter - Everyone Saved filter - Pending Saved filter - 6…" at bounding box center [613, 215] width 143 height 21
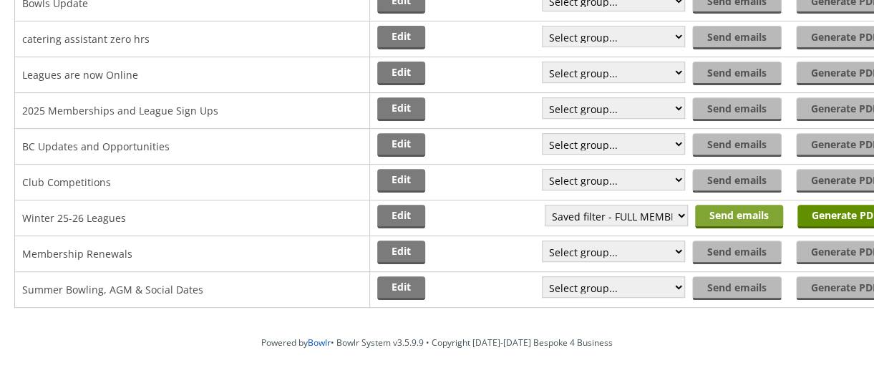
click at [732, 217] on input "Send emails" at bounding box center [739, 217] width 88 height 24
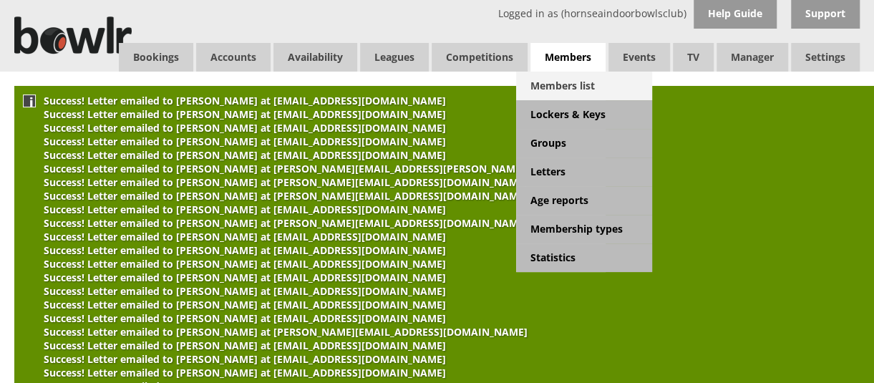
click at [545, 94] on link "Members list" at bounding box center [584, 86] width 136 height 29
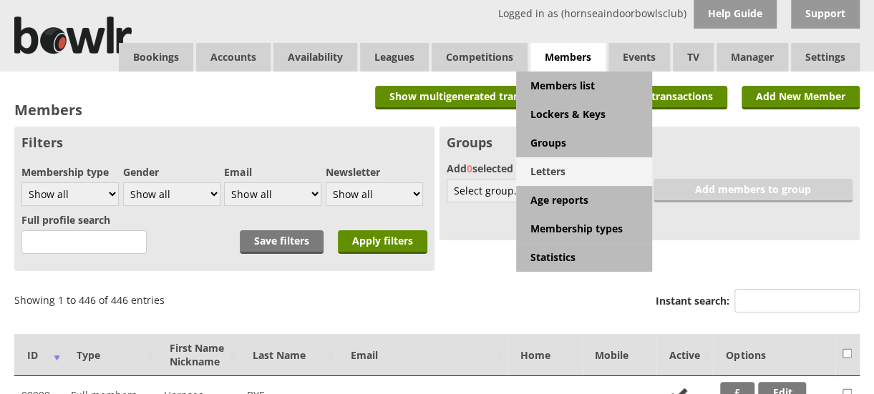
click at [553, 167] on link "Letters" at bounding box center [584, 171] width 136 height 29
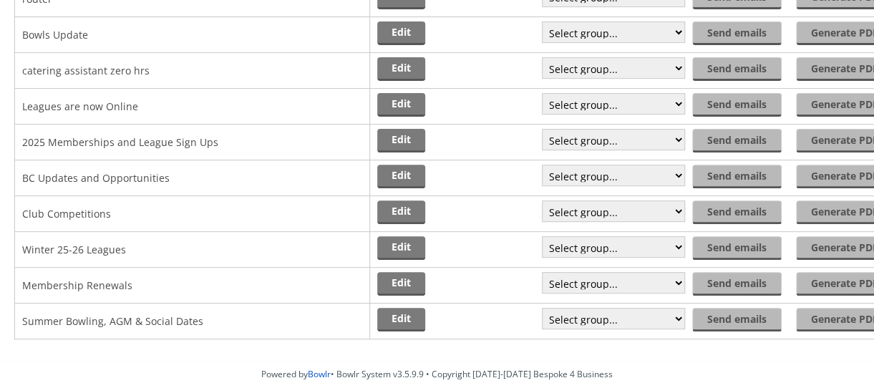
scroll to position [183, 0]
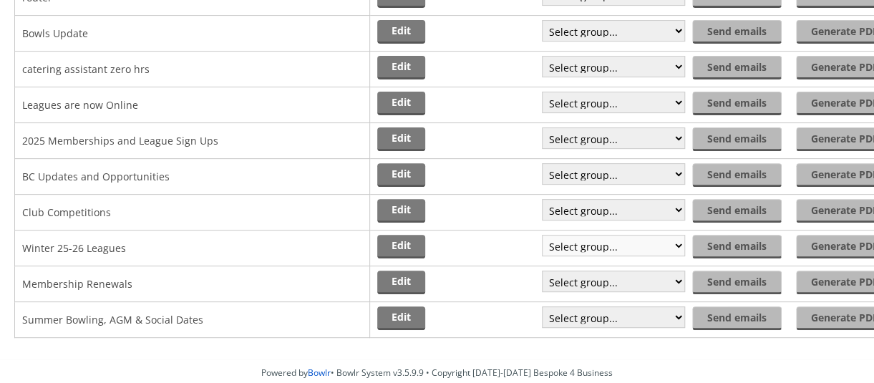
click at [682, 240] on select "Select group... Saved filter - Everyone Saved filter - Pending Saved filter - 6…" at bounding box center [613, 245] width 143 height 21
select select "15"
click at [542, 235] on select "Select group... Saved filter - Everyone Saved filter - Pending Saved filter - 6…" at bounding box center [613, 245] width 143 height 21
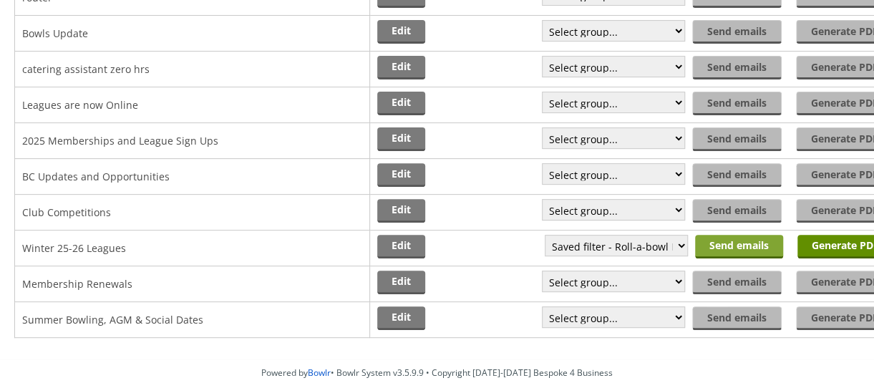
click at [716, 245] on input "Send emails" at bounding box center [739, 247] width 88 height 24
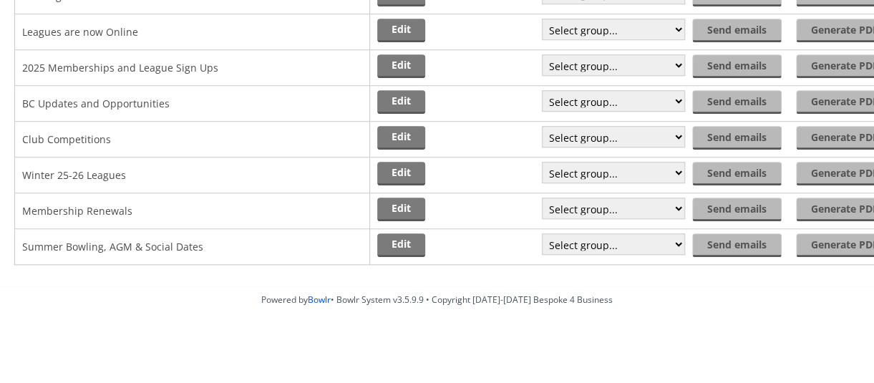
scroll to position [166, 0]
